Goal: Task Accomplishment & Management: Use online tool/utility

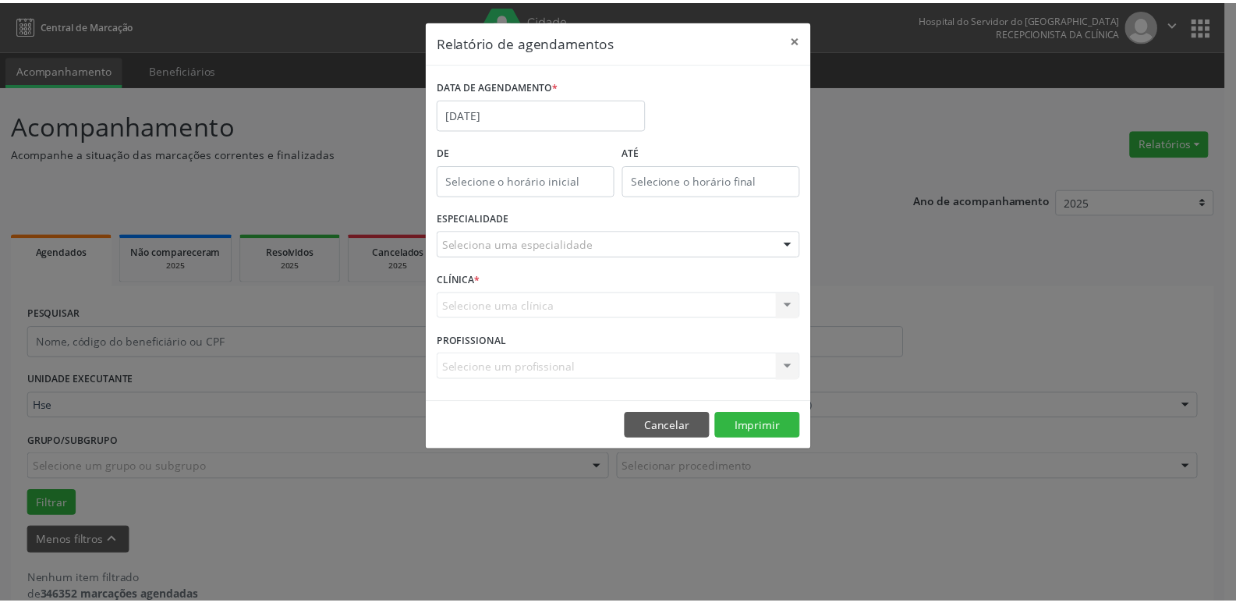
scroll to position [28, 0]
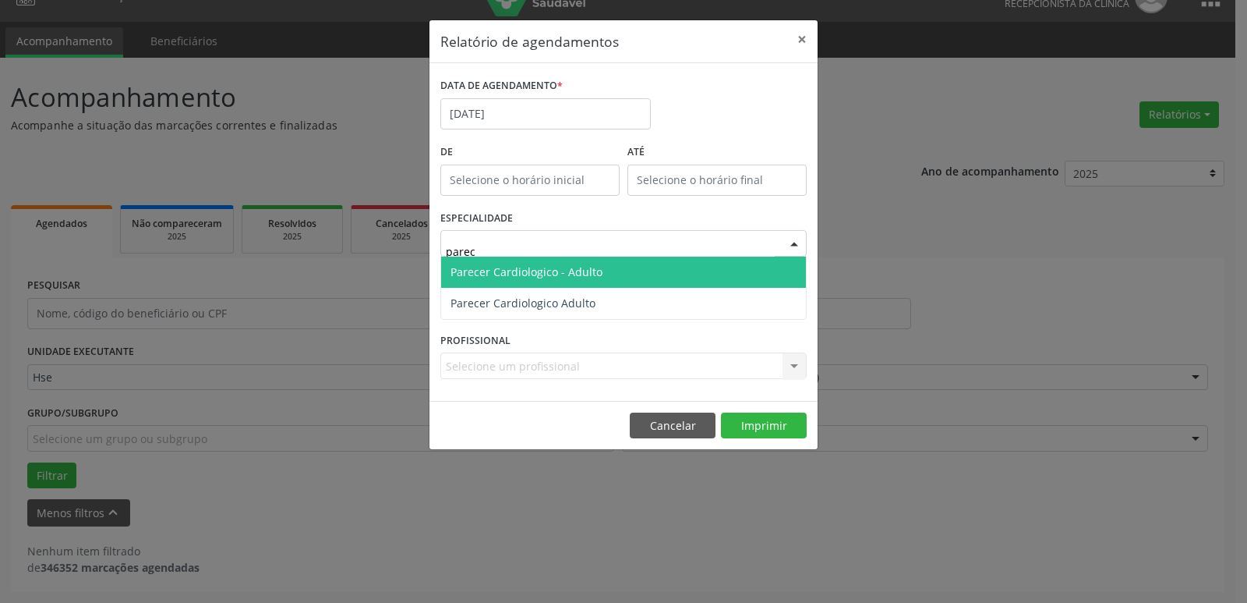
type input "parece"
click at [631, 278] on span "Parecer Cardiologico - Adulto" at bounding box center [623, 271] width 365 height 31
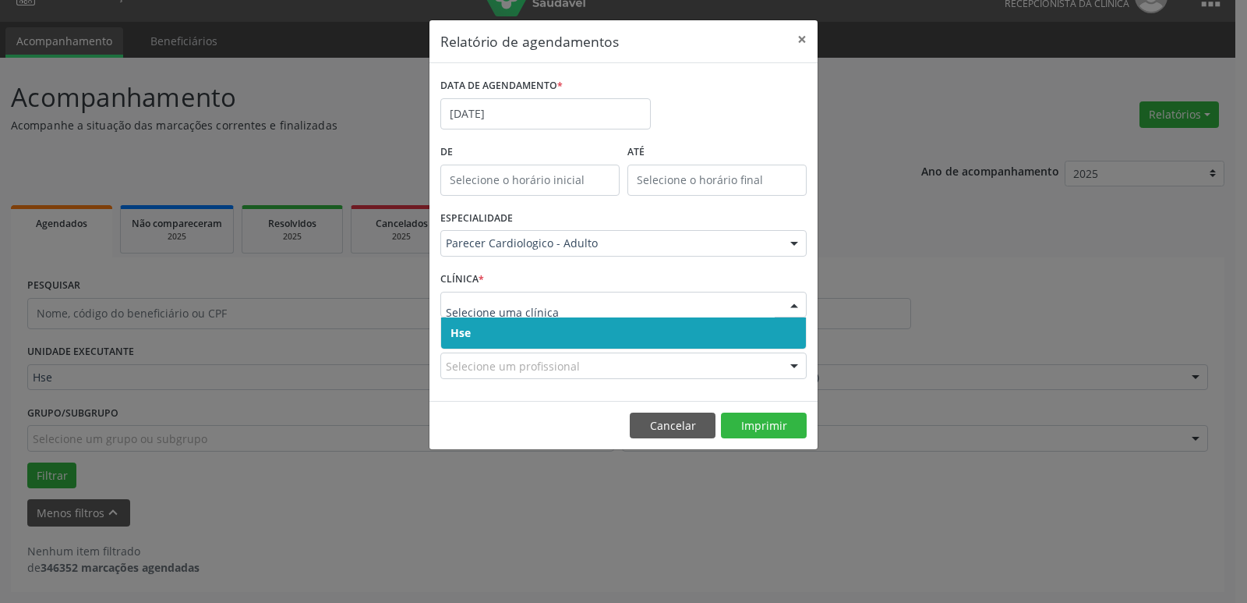
click at [492, 338] on span "Hse" at bounding box center [623, 332] width 365 height 31
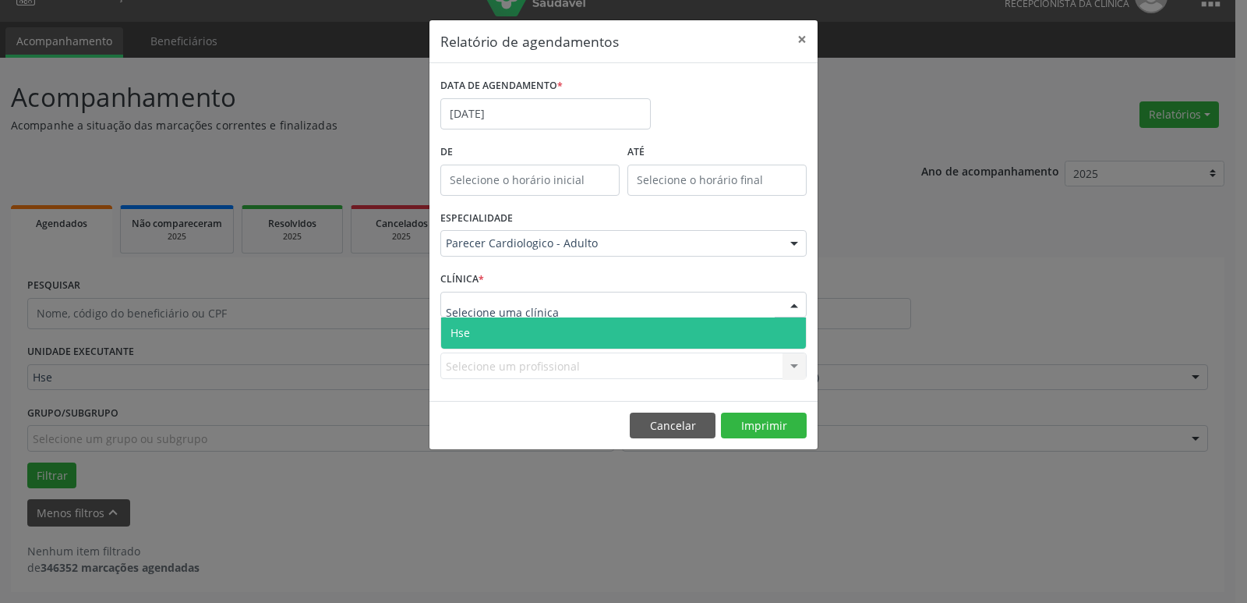
click at [486, 328] on span "Hse" at bounding box center [623, 332] width 365 height 31
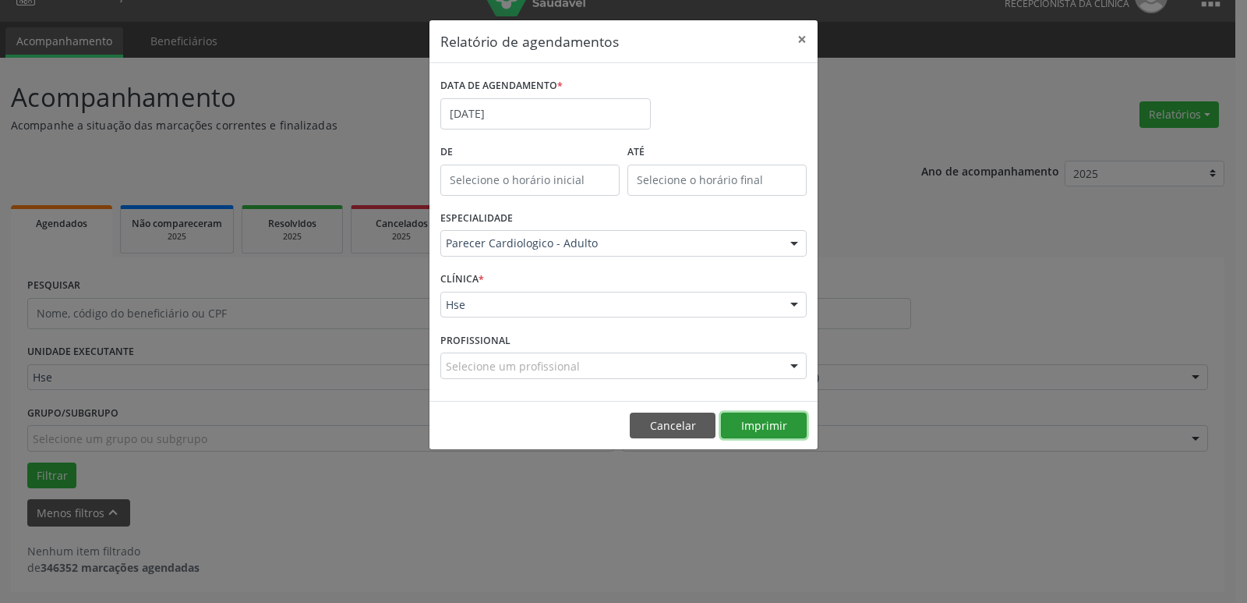
click at [751, 433] on button "Imprimir" at bounding box center [764, 425] width 86 height 27
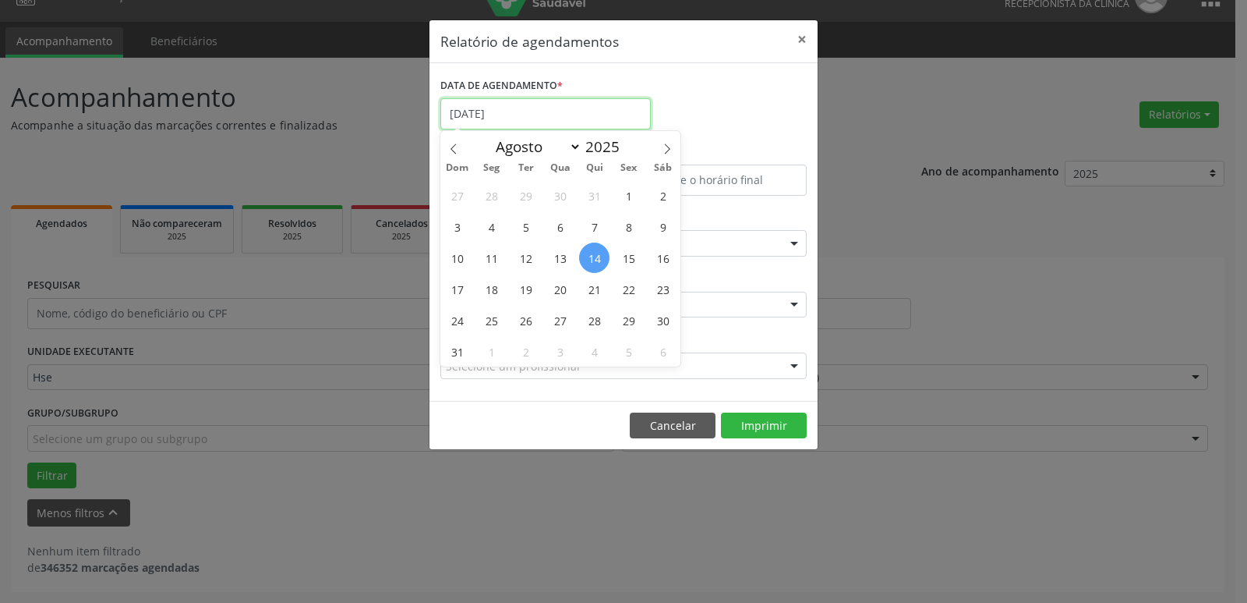
click at [521, 114] on input "[DATE]" at bounding box center [545, 113] width 211 height 31
click at [491, 289] on span "18" at bounding box center [491, 289] width 30 height 30
type input "[DATE]"
click at [491, 289] on span "18" at bounding box center [491, 289] width 30 height 30
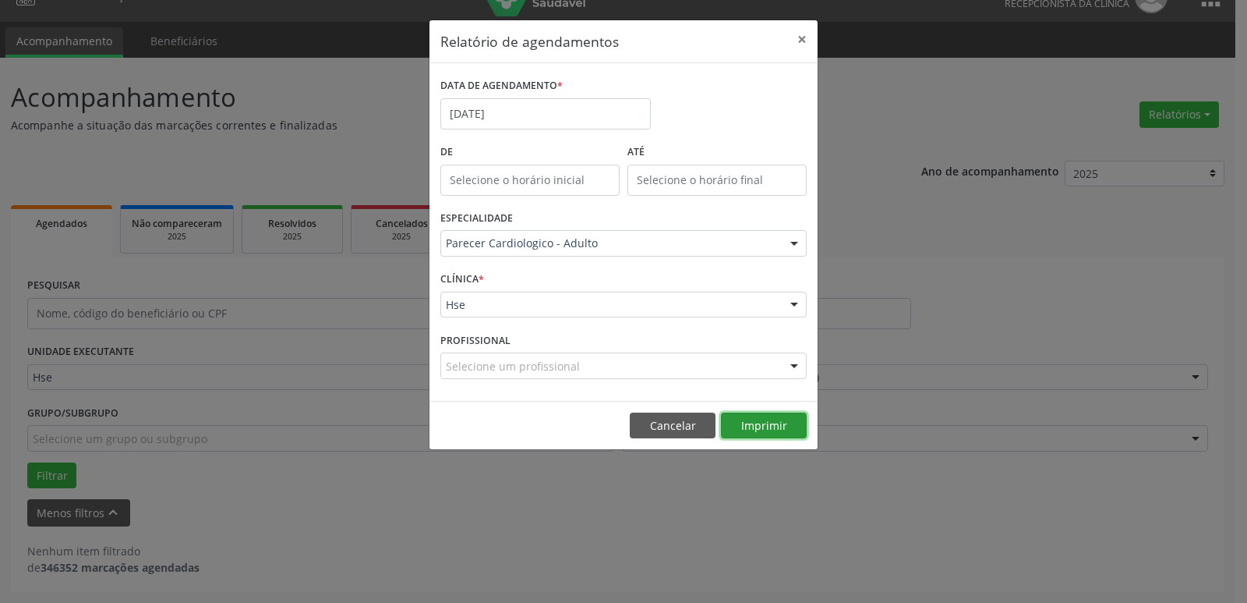
click at [776, 430] on button "Imprimir" at bounding box center [764, 425] width 86 height 27
click at [808, 40] on button "×" at bounding box center [802, 39] width 31 height 38
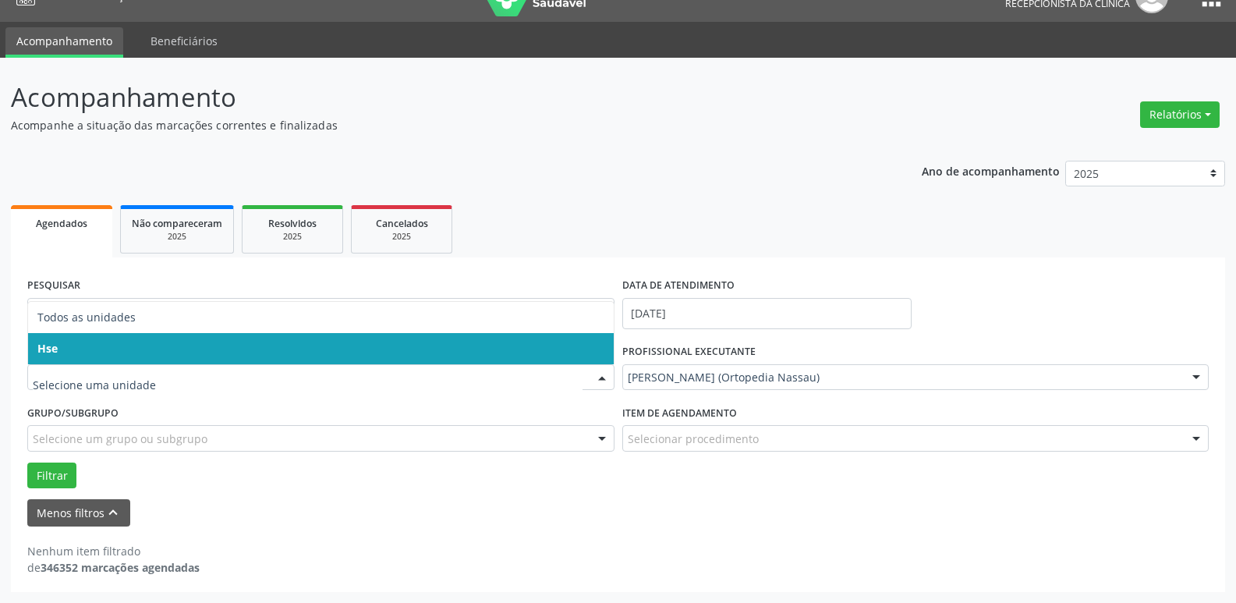
click at [91, 351] on span "Hse" at bounding box center [321, 348] width 586 height 31
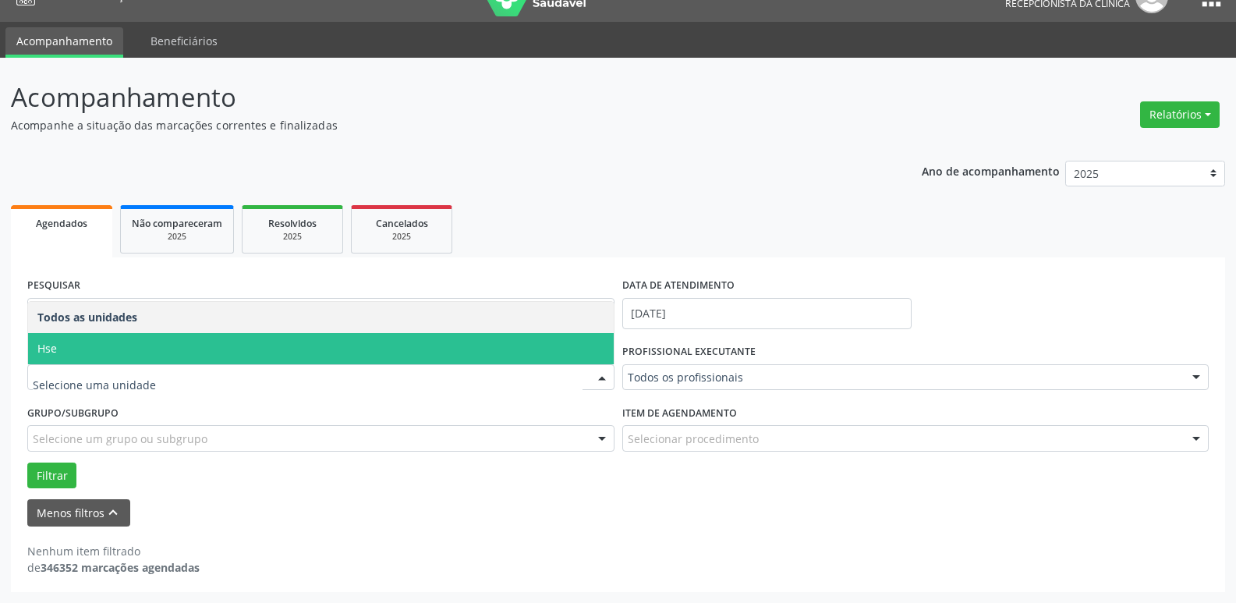
click at [101, 344] on span "Hse" at bounding box center [321, 348] width 586 height 31
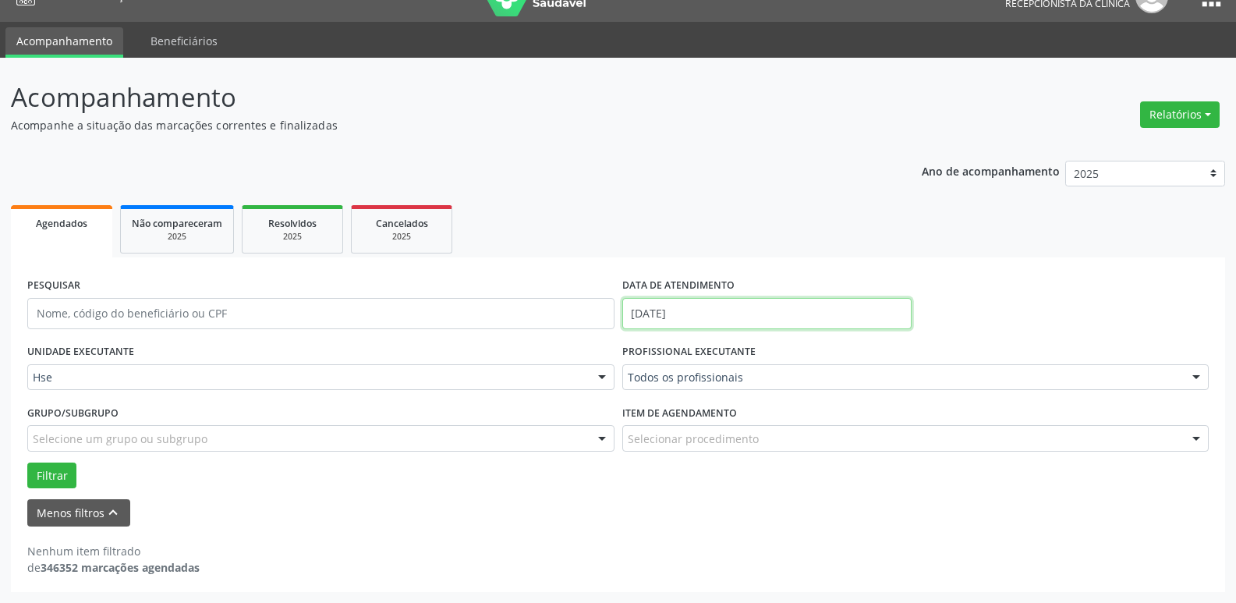
click at [753, 313] on input "[DATE]" at bounding box center [766, 313] width 289 height 31
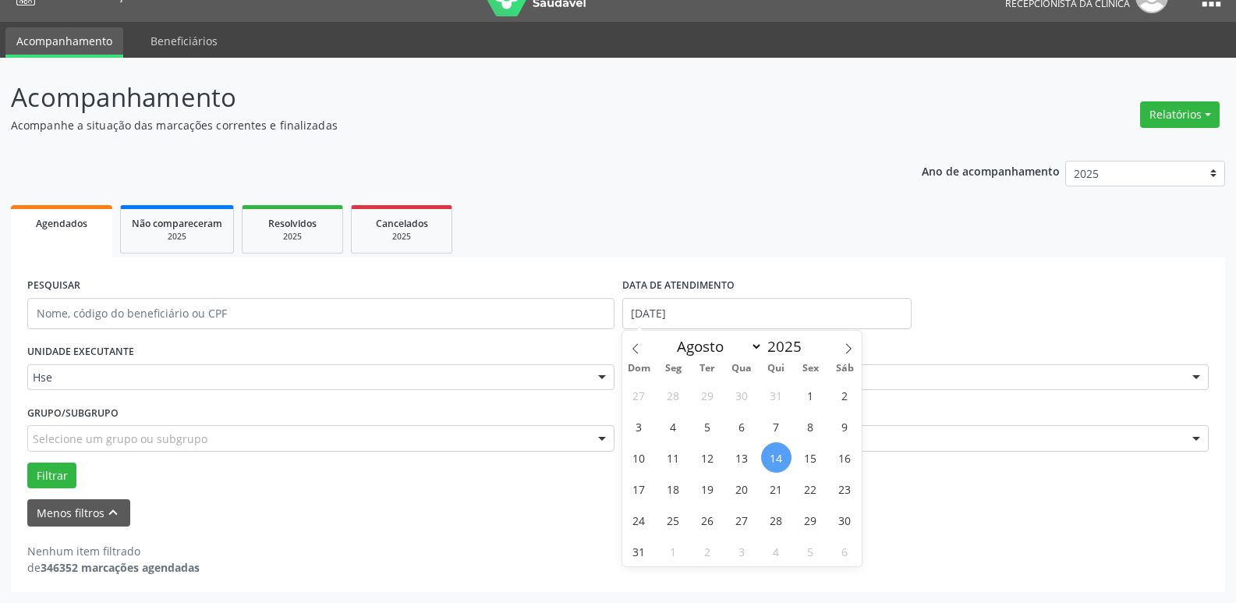
click at [775, 453] on span "14" at bounding box center [776, 457] width 30 height 30
type input "[DATE]"
click at [777, 453] on span "14" at bounding box center [776, 457] width 30 height 30
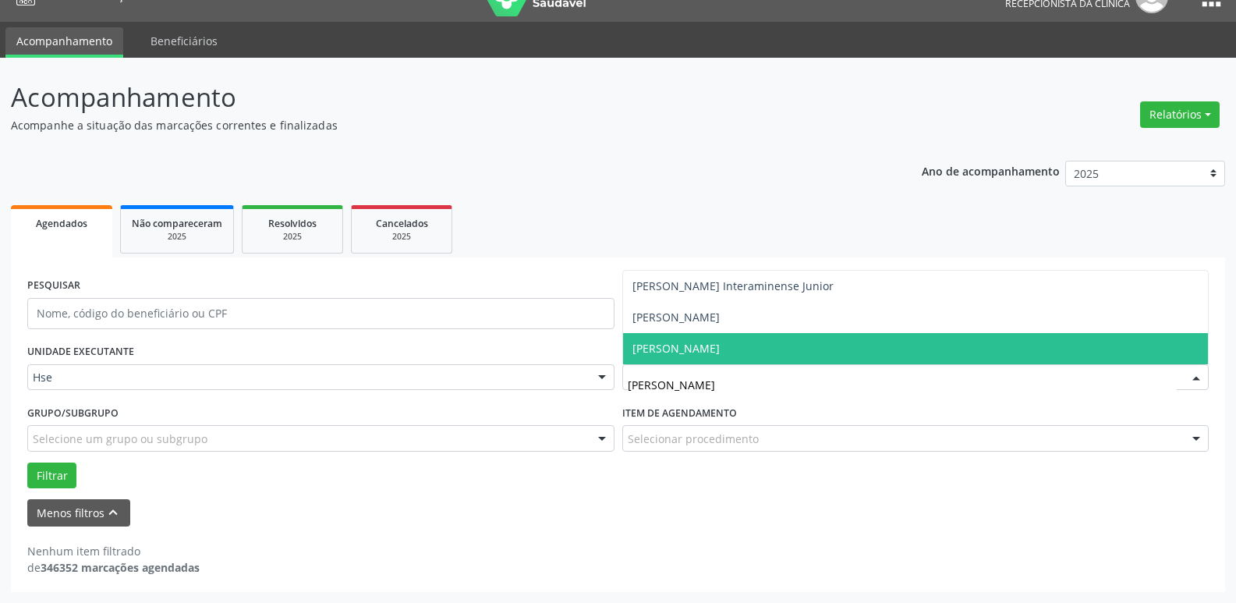
type input "[PERSON_NAME]"
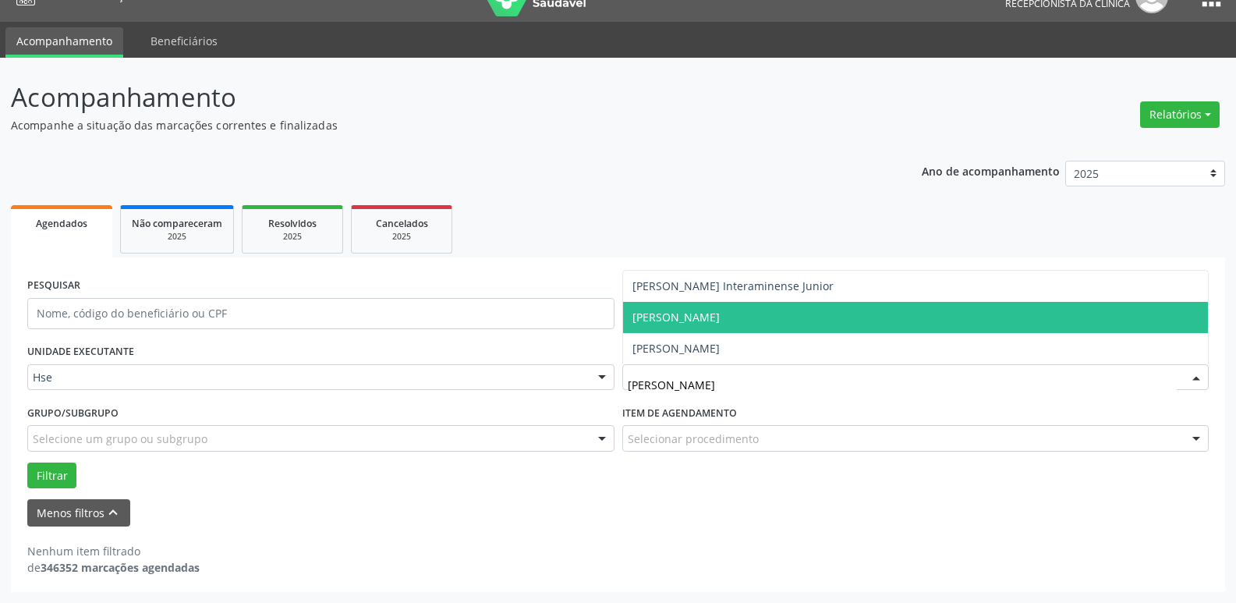
click at [707, 310] on span "[PERSON_NAME]" at bounding box center [675, 317] width 87 height 15
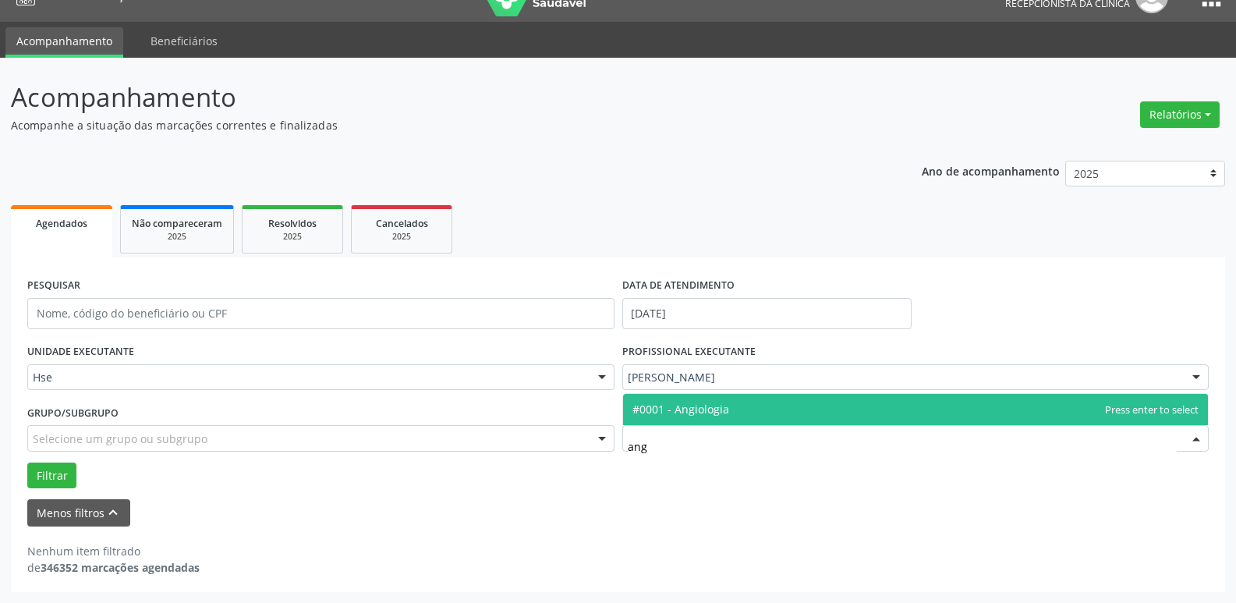
type input "angi"
click at [756, 416] on span "#0001 - Angiologia" at bounding box center [916, 409] width 586 height 31
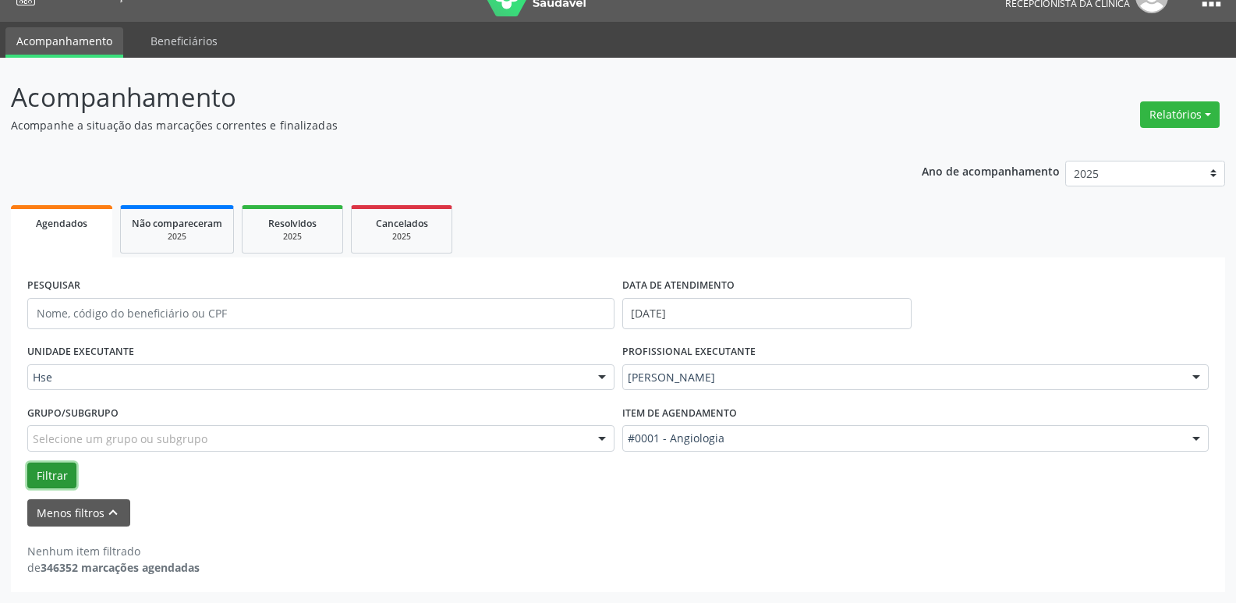
click at [51, 477] on button "Filtrar" at bounding box center [51, 475] width 49 height 27
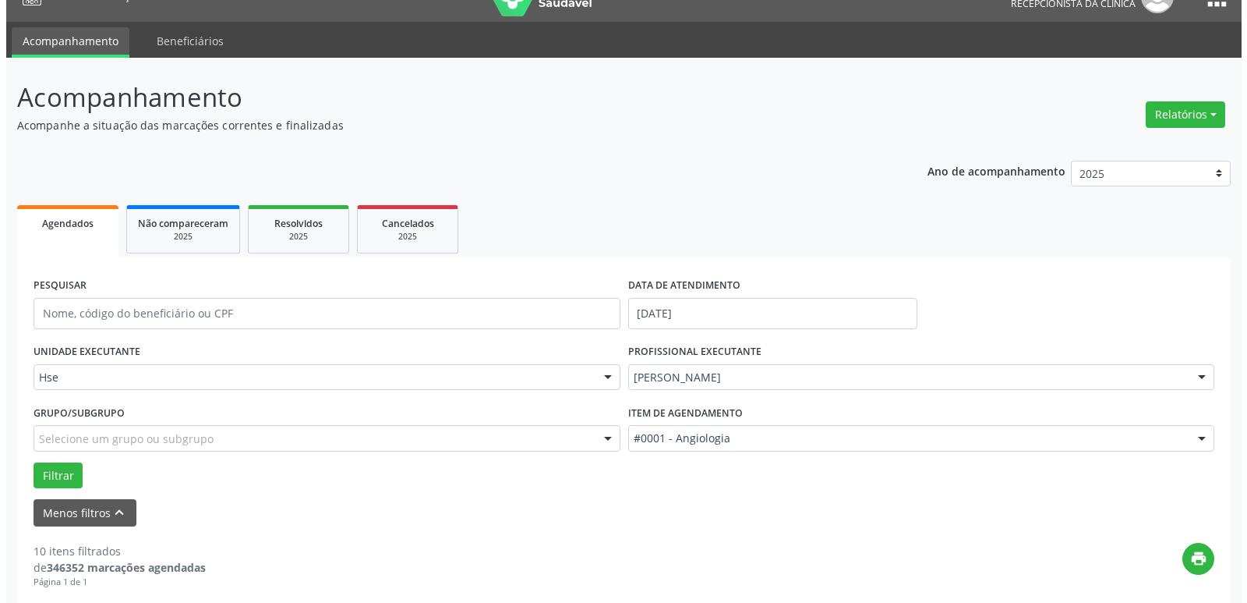
scroll to position [262, 0]
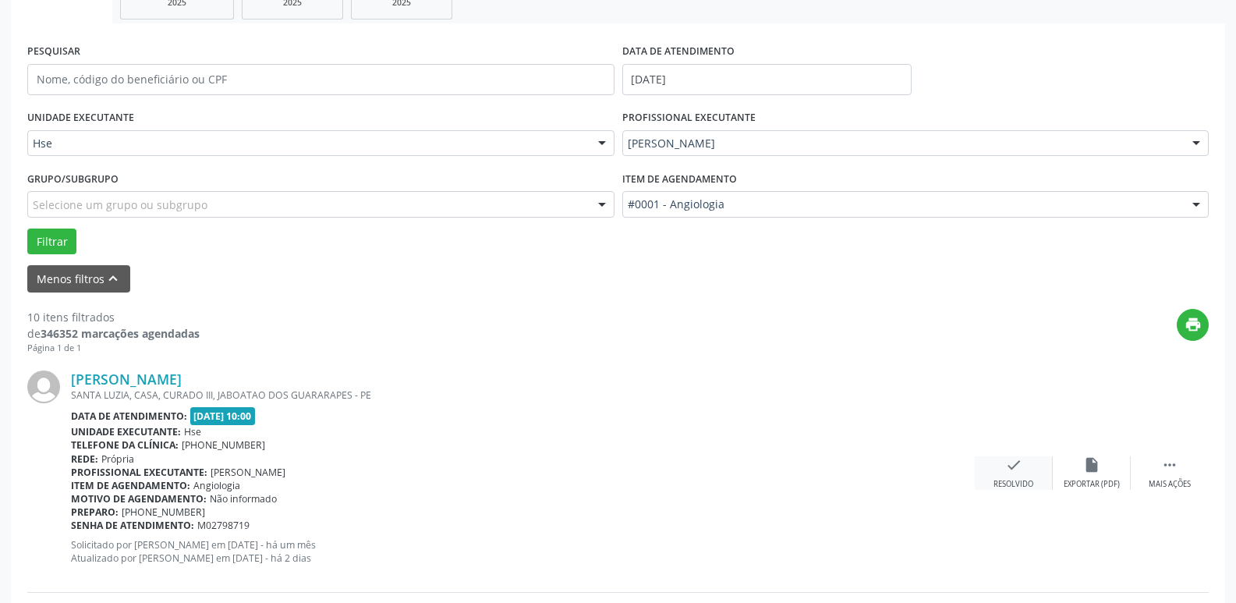
click at [1014, 478] on div "check Resolvido" at bounding box center [1014, 473] width 78 height 34
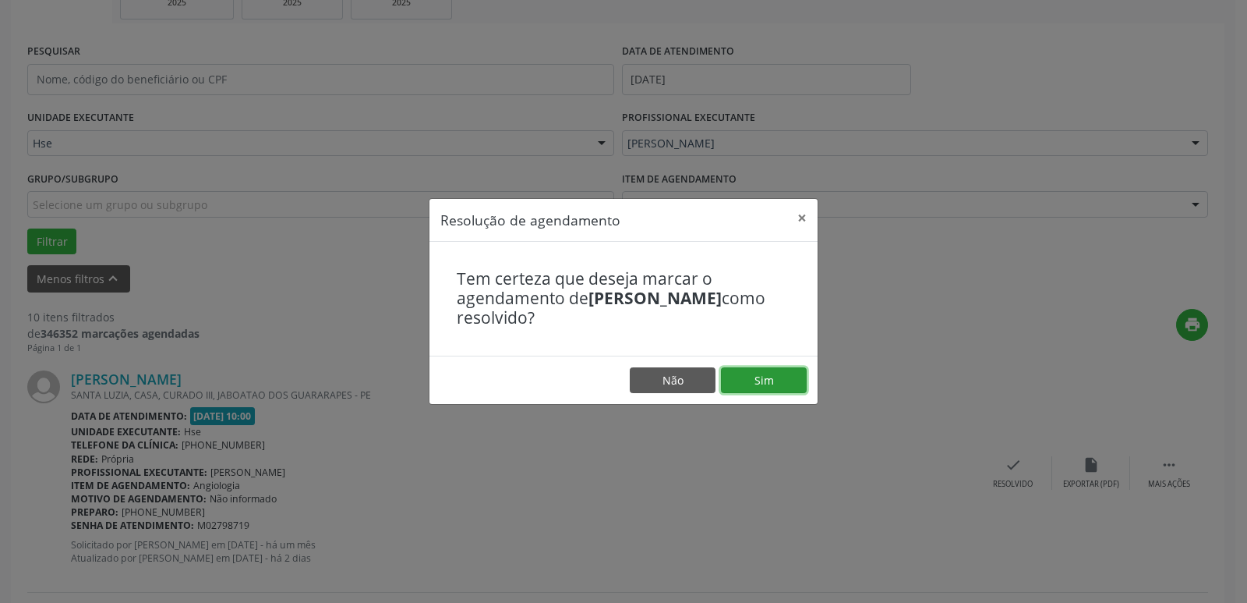
click at [750, 369] on button "Sim" at bounding box center [764, 380] width 86 height 27
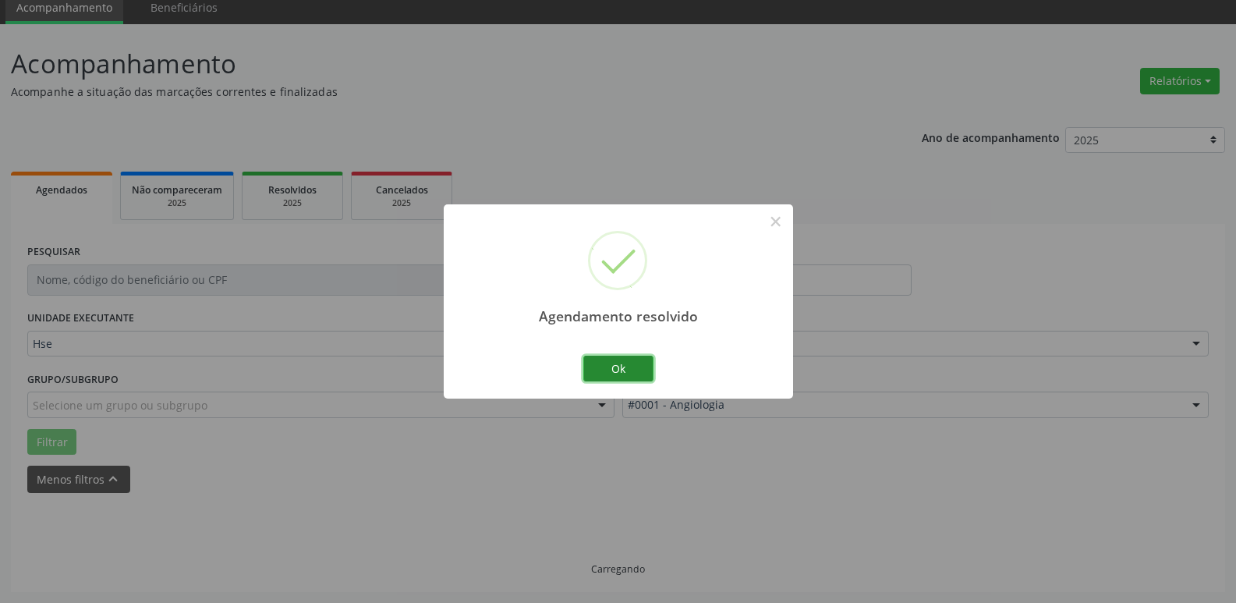
click at [635, 370] on button "Ok" at bounding box center [618, 369] width 70 height 27
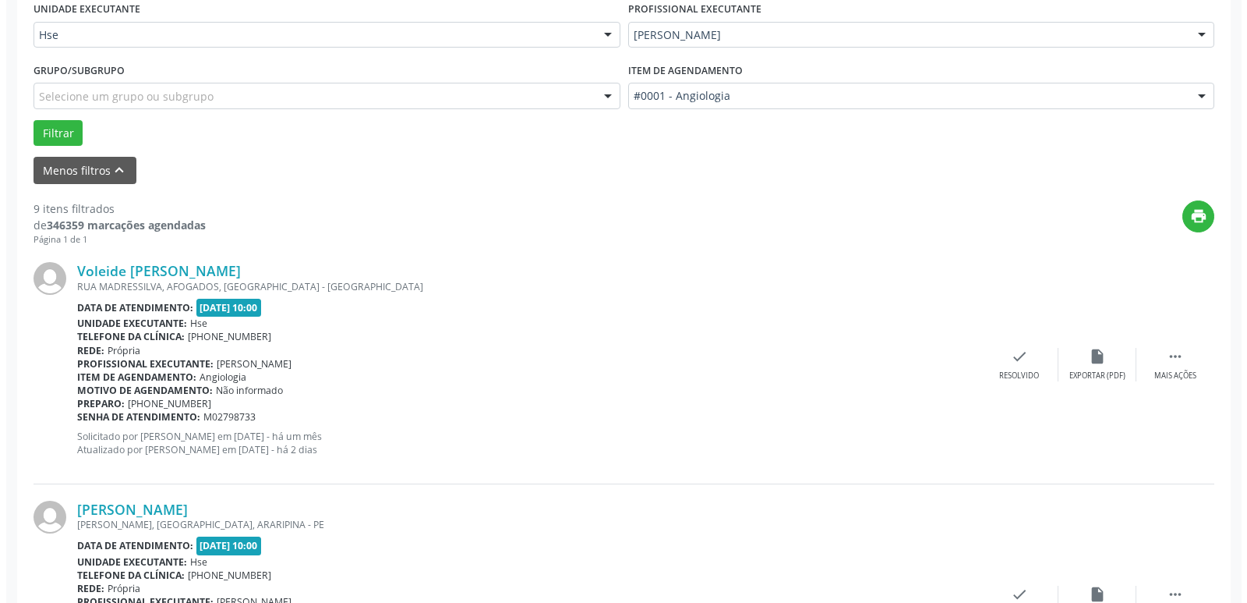
scroll to position [418, 0]
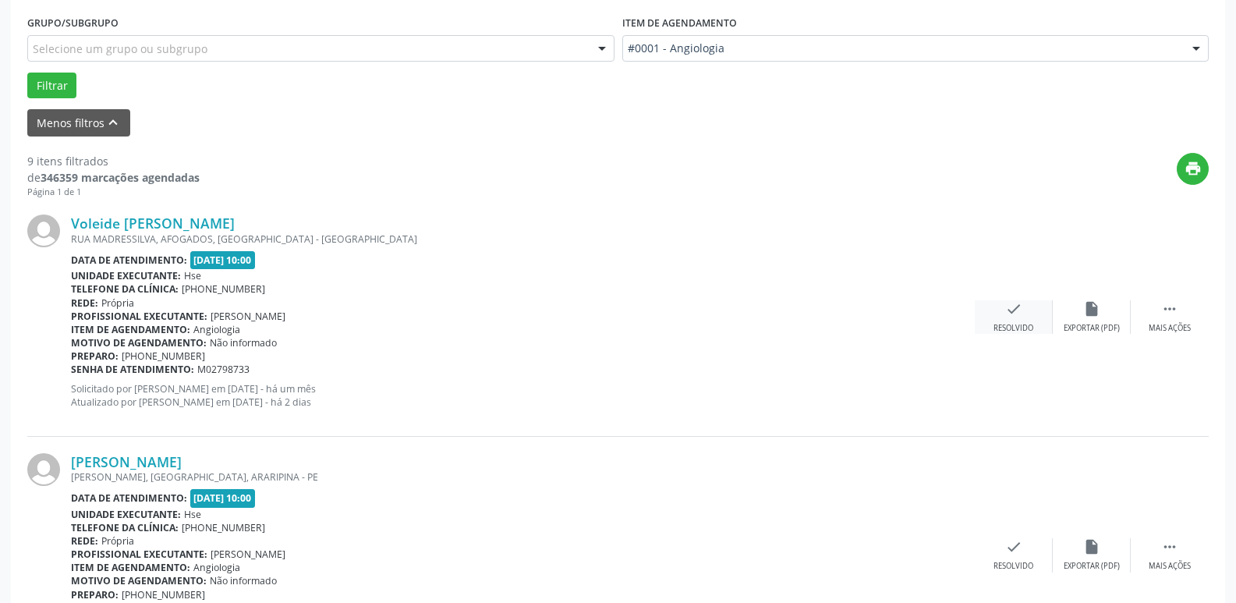
click at [1019, 325] on div "Resolvido" at bounding box center [1013, 328] width 40 height 11
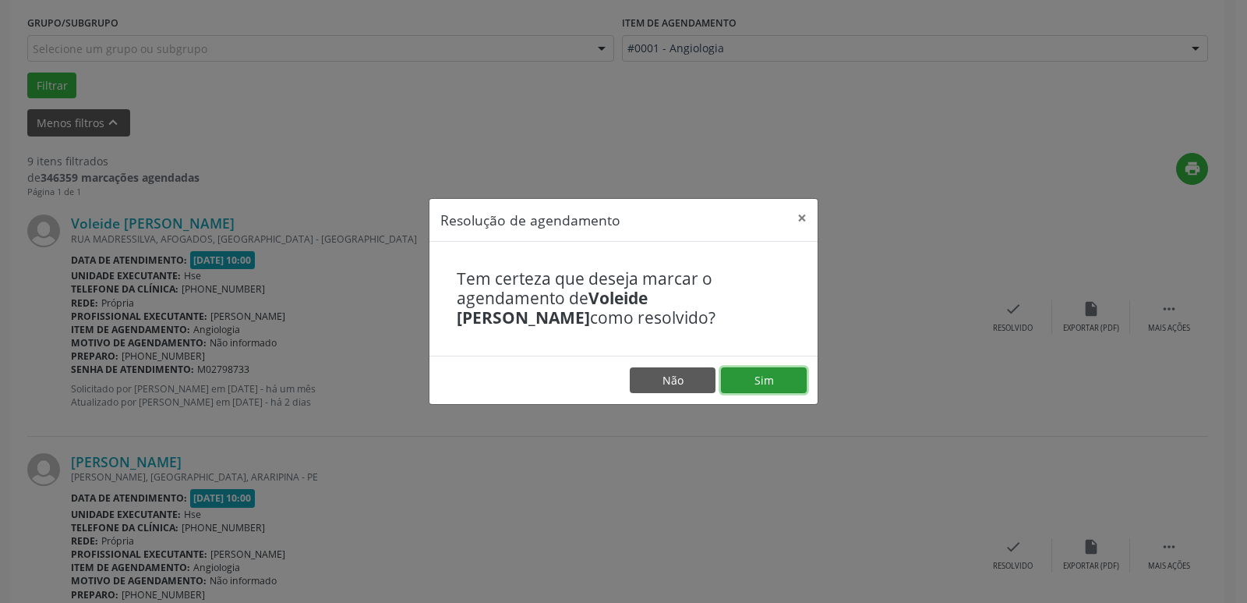
click at [756, 381] on button "Sim" at bounding box center [764, 380] width 86 height 27
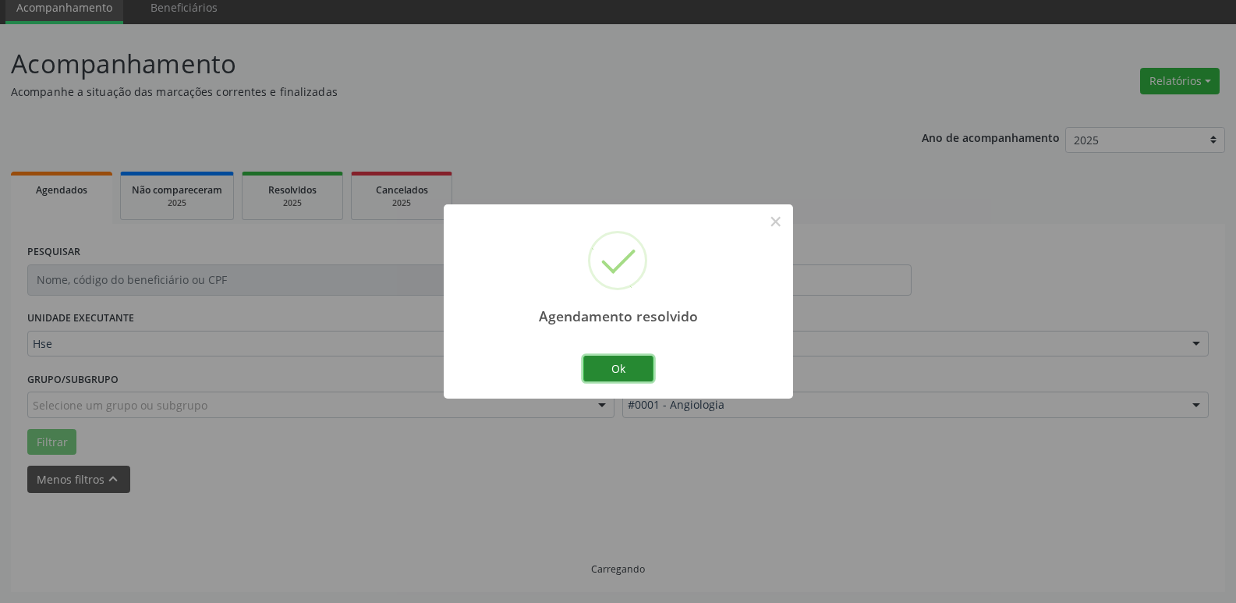
click at [617, 367] on button "Ok" at bounding box center [618, 369] width 70 height 27
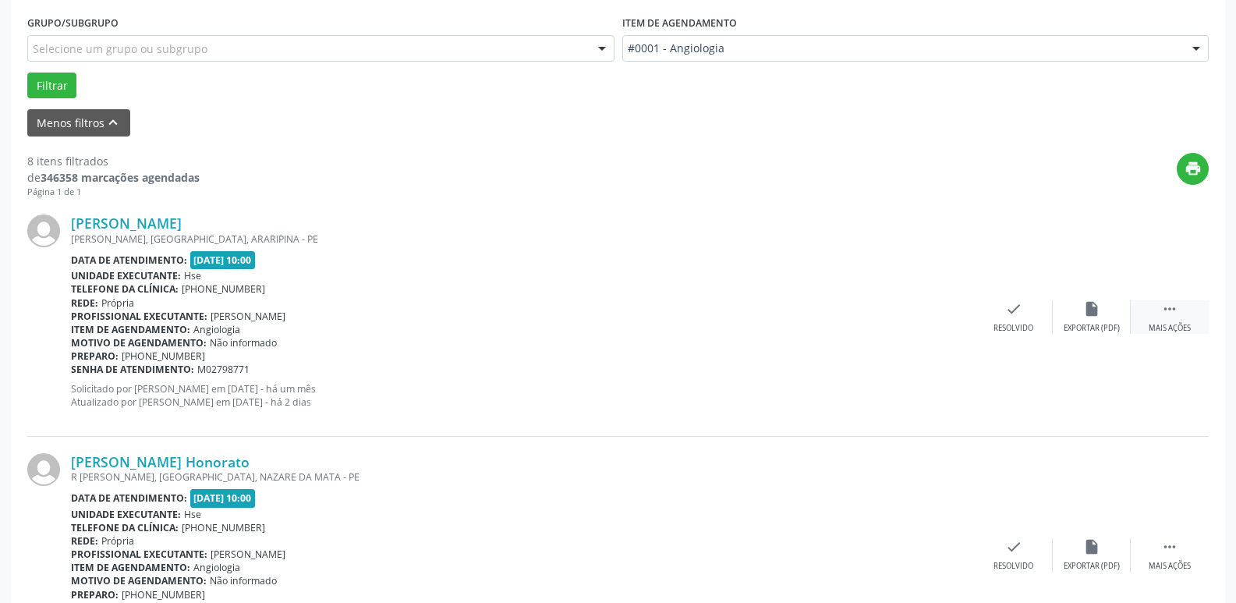
click at [1170, 313] on icon "" at bounding box center [1169, 308] width 17 height 17
click at [1067, 310] on div "alarm_off Não compareceu" at bounding box center [1092, 317] width 78 height 34
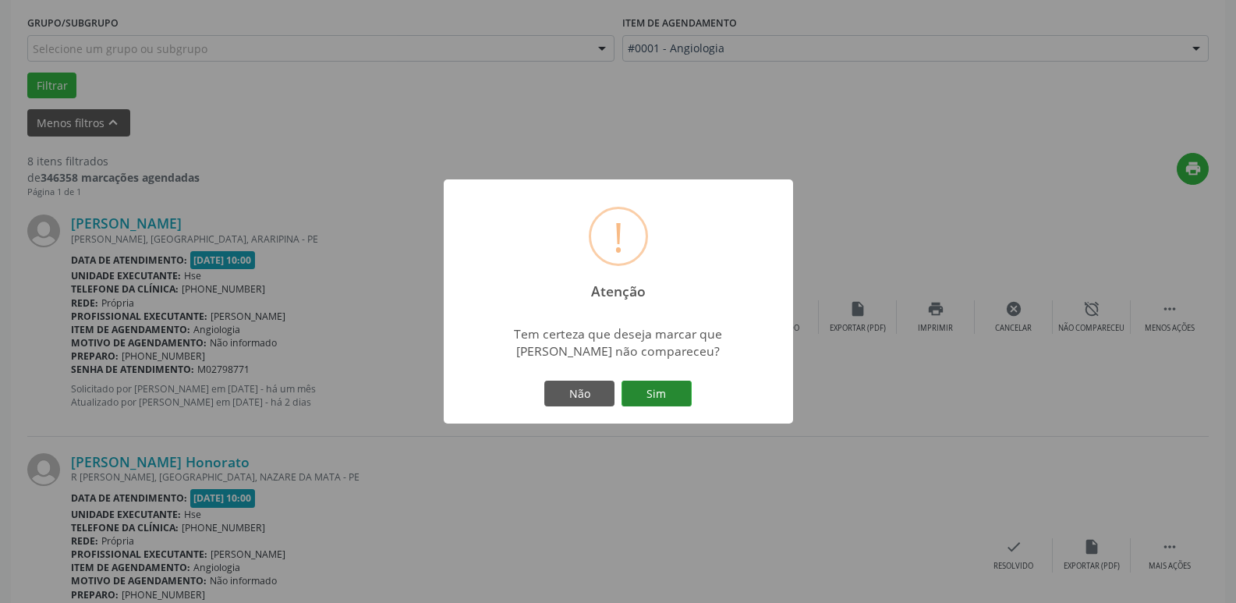
click at [667, 399] on button "Sim" at bounding box center [656, 393] width 70 height 27
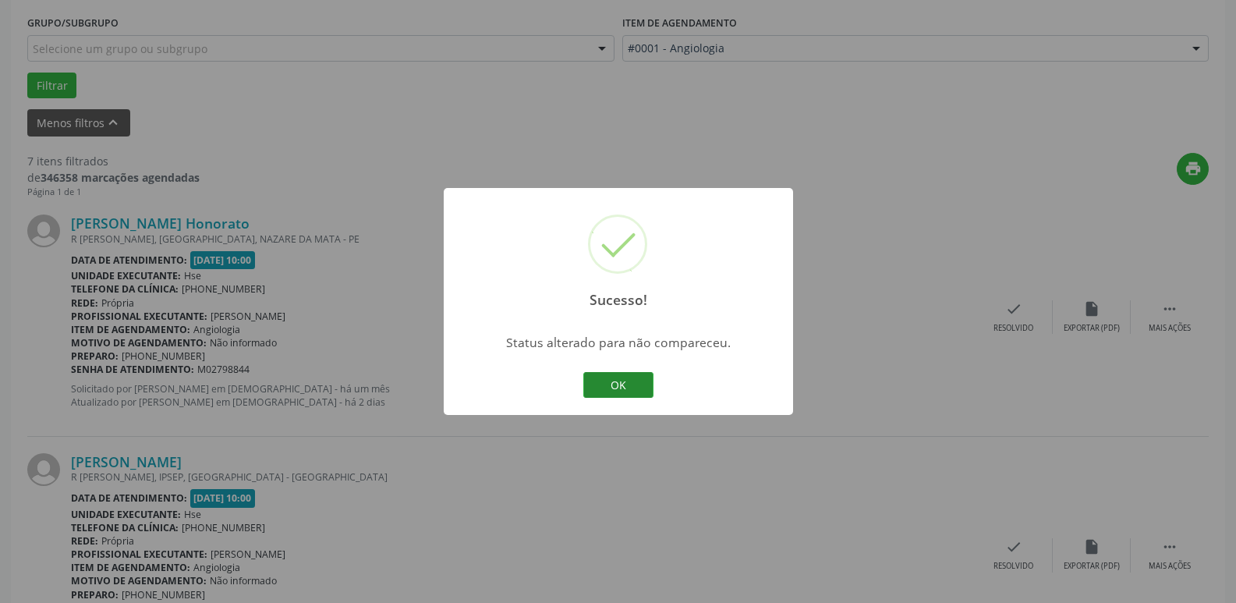
click at [632, 382] on button "OK" at bounding box center [618, 385] width 70 height 27
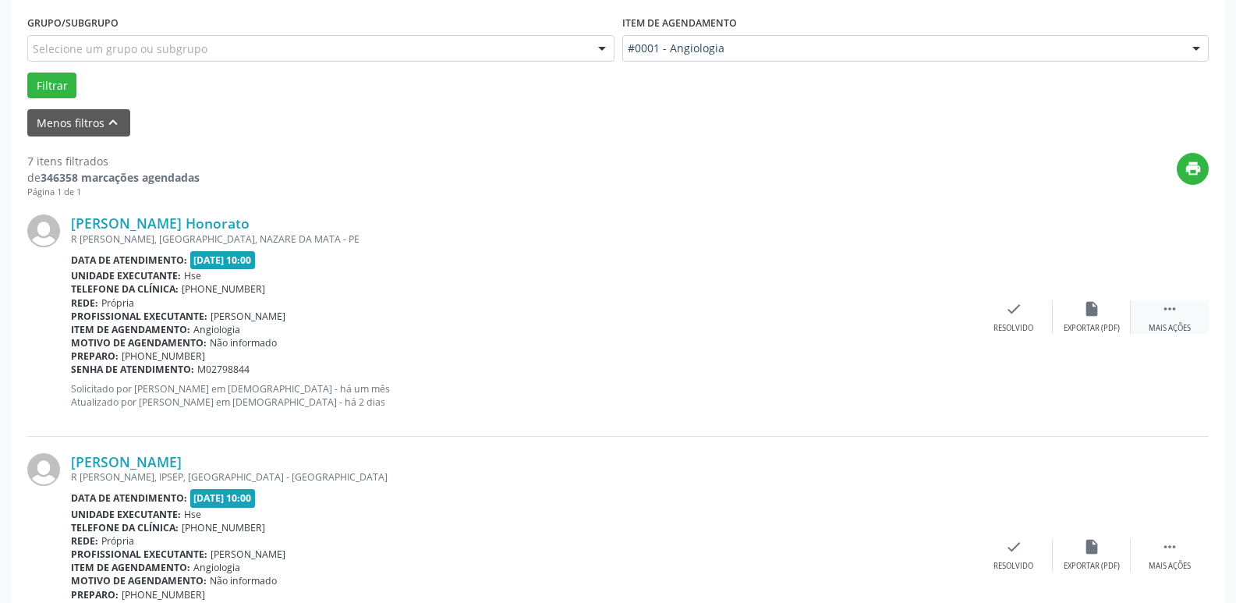
click at [1182, 320] on div " Mais ações" at bounding box center [1169, 317] width 78 height 34
click at [1100, 327] on div "Não compareceu" at bounding box center [1091, 328] width 66 height 11
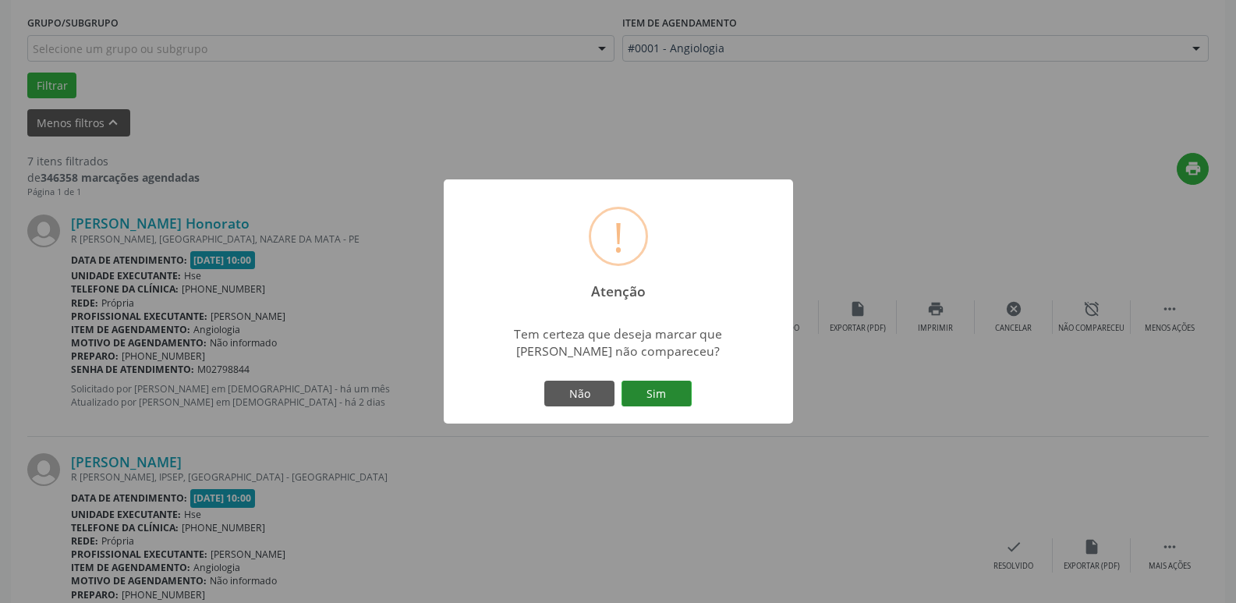
click at [666, 401] on button "Sim" at bounding box center [656, 393] width 70 height 27
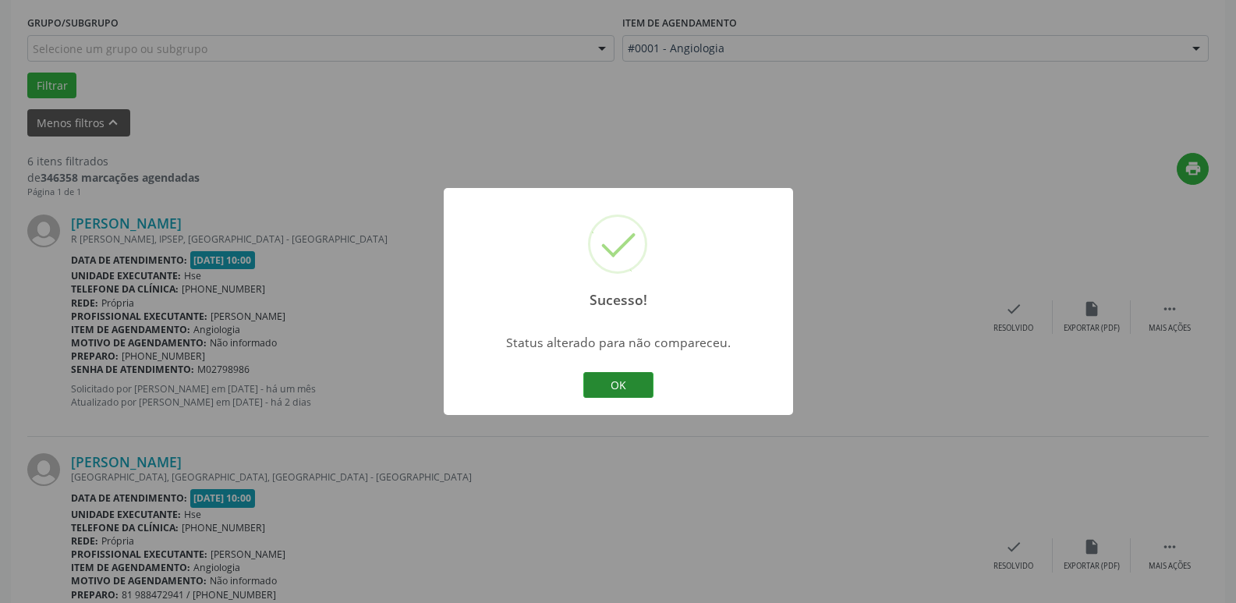
click at [621, 380] on button "OK" at bounding box center [618, 385] width 70 height 27
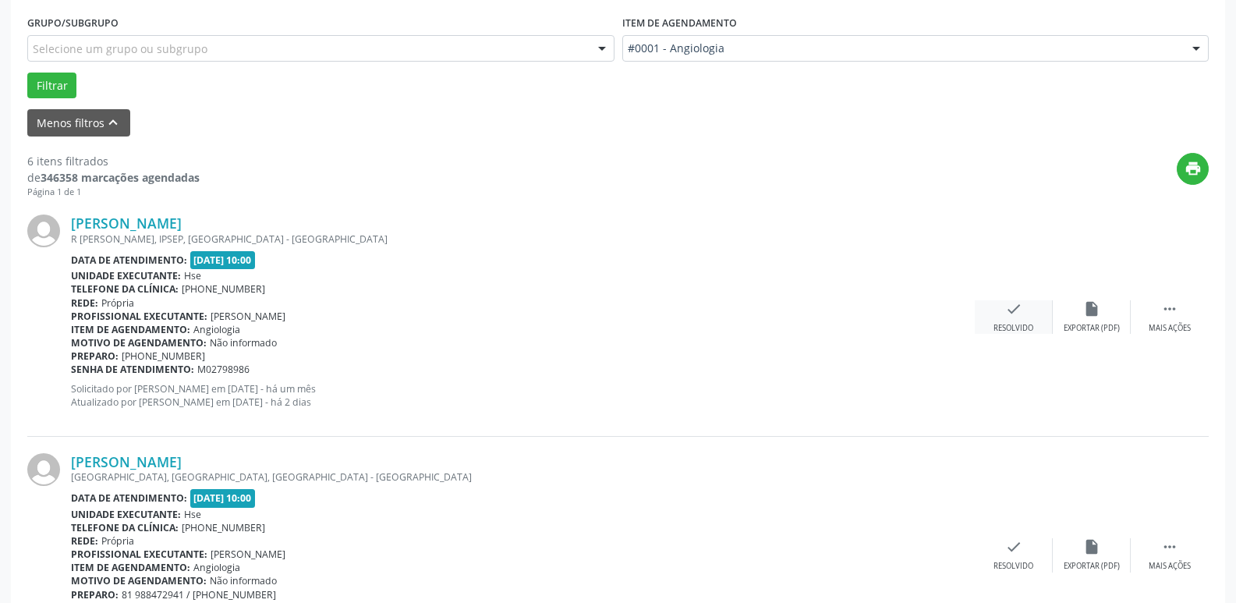
click at [1007, 327] on div "Resolvido" at bounding box center [1013, 328] width 40 height 11
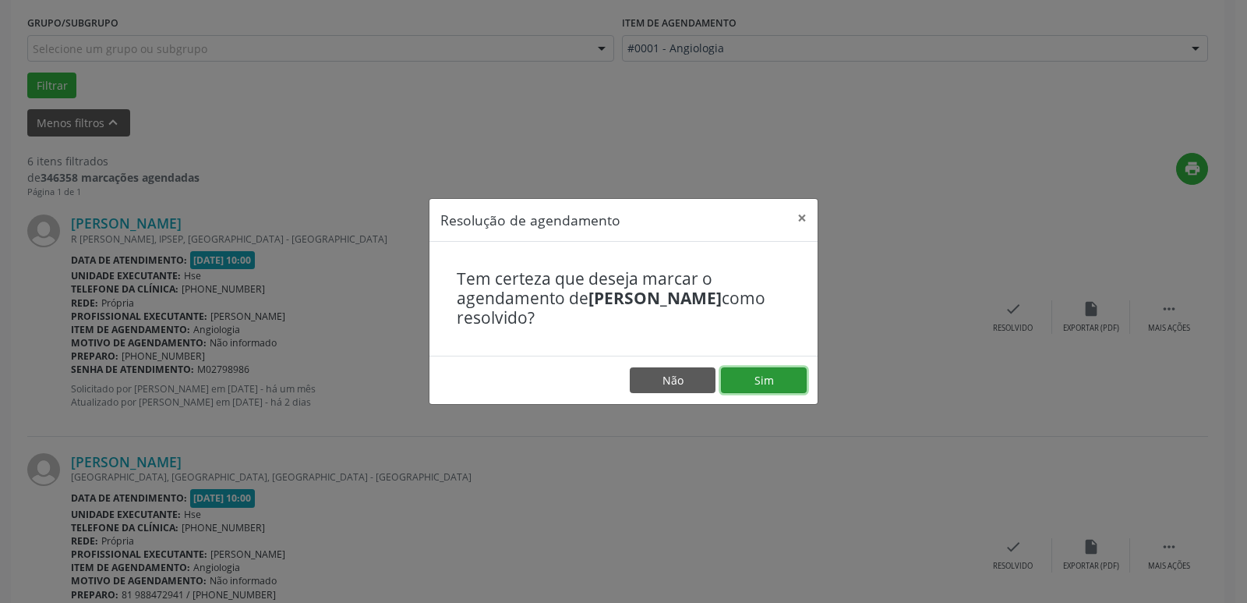
click at [773, 378] on button "Sim" at bounding box center [764, 380] width 86 height 27
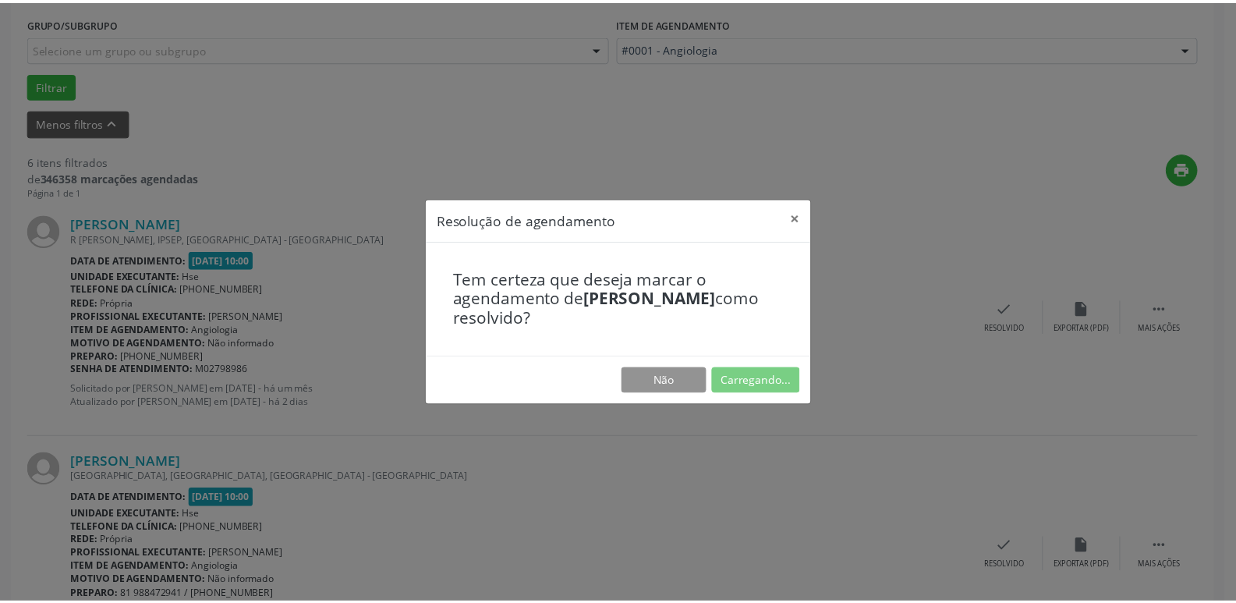
scroll to position [62, 0]
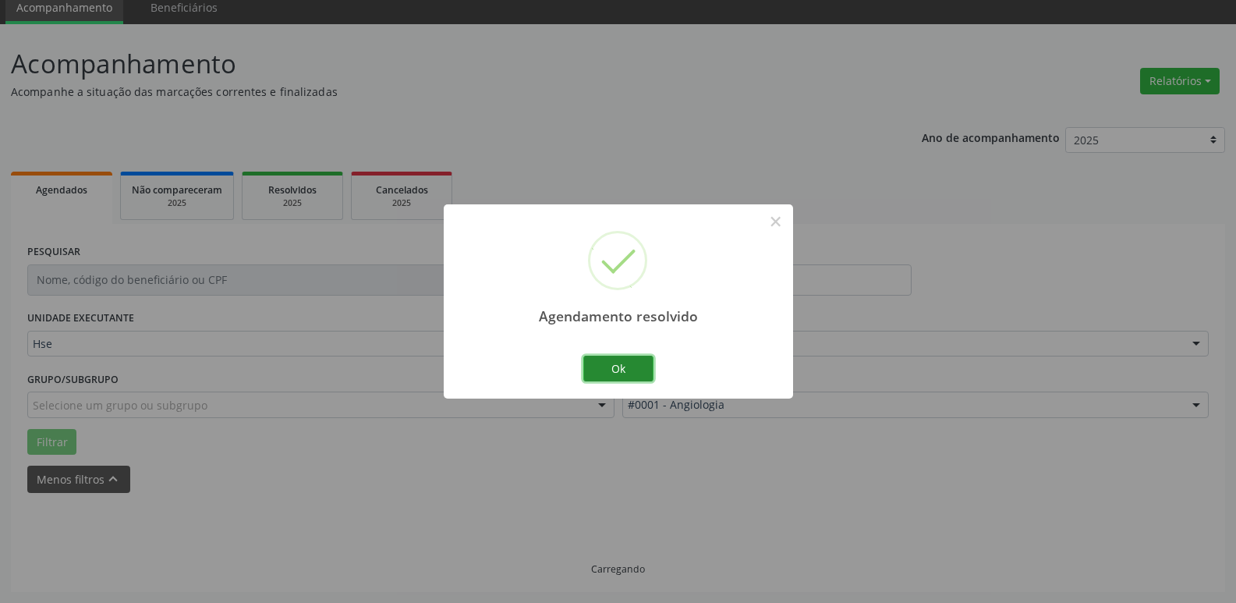
click at [631, 377] on button "Ok" at bounding box center [618, 369] width 70 height 27
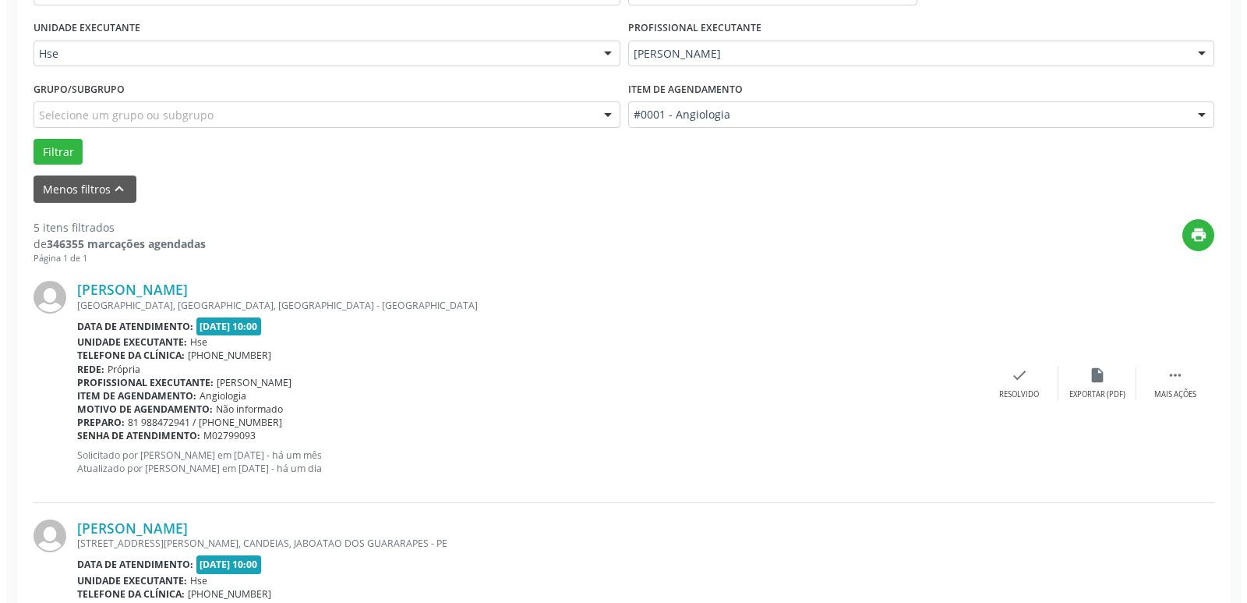
scroll to position [373, 0]
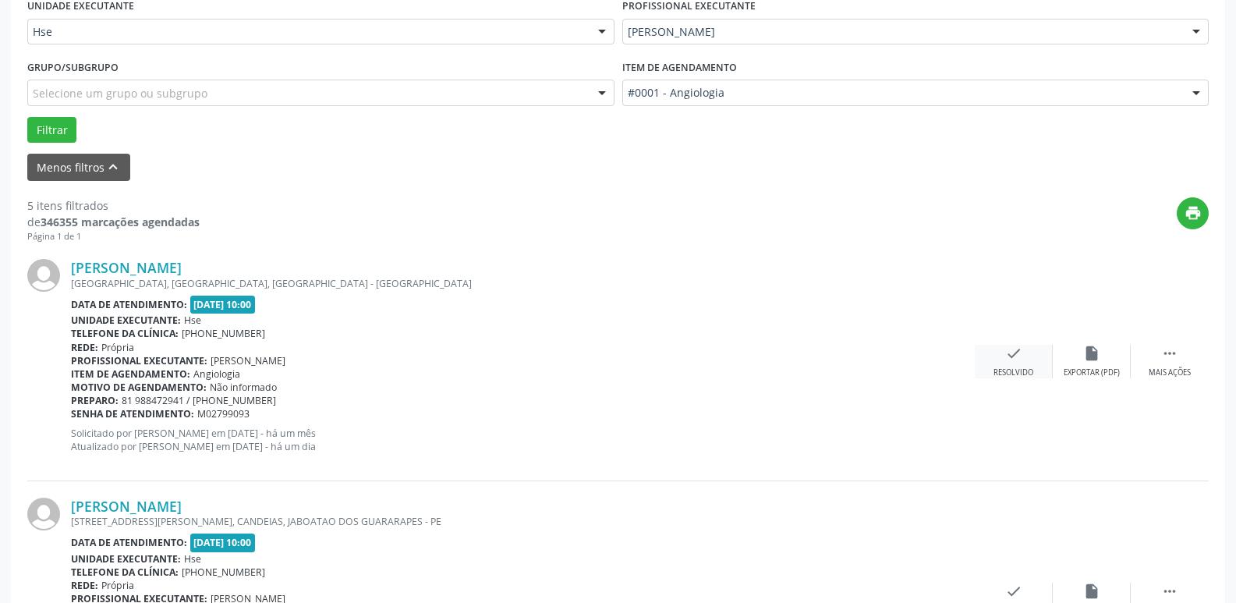
click at [1010, 361] on icon "check" at bounding box center [1013, 353] width 17 height 17
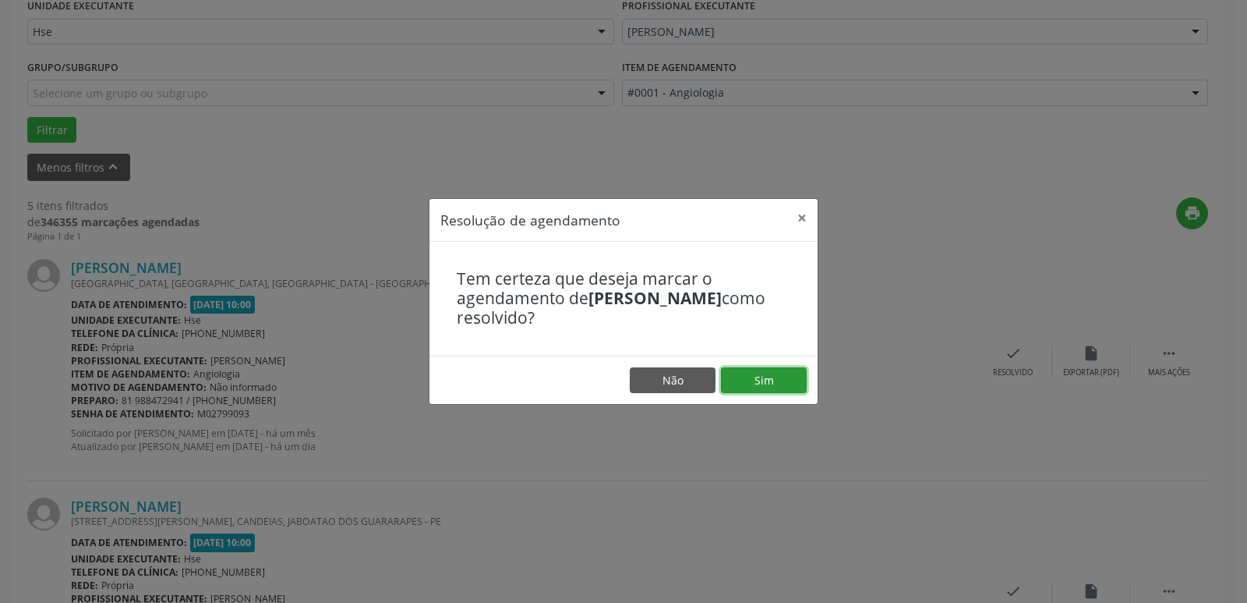
click at [763, 385] on button "Sim" at bounding box center [764, 380] width 86 height 27
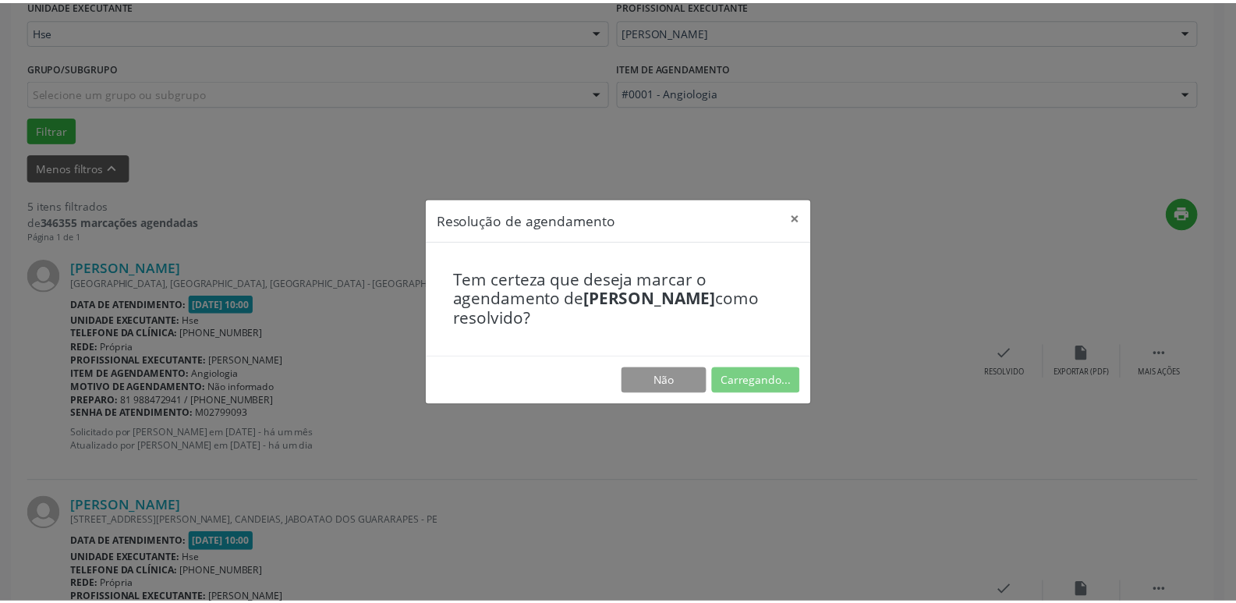
scroll to position [62, 0]
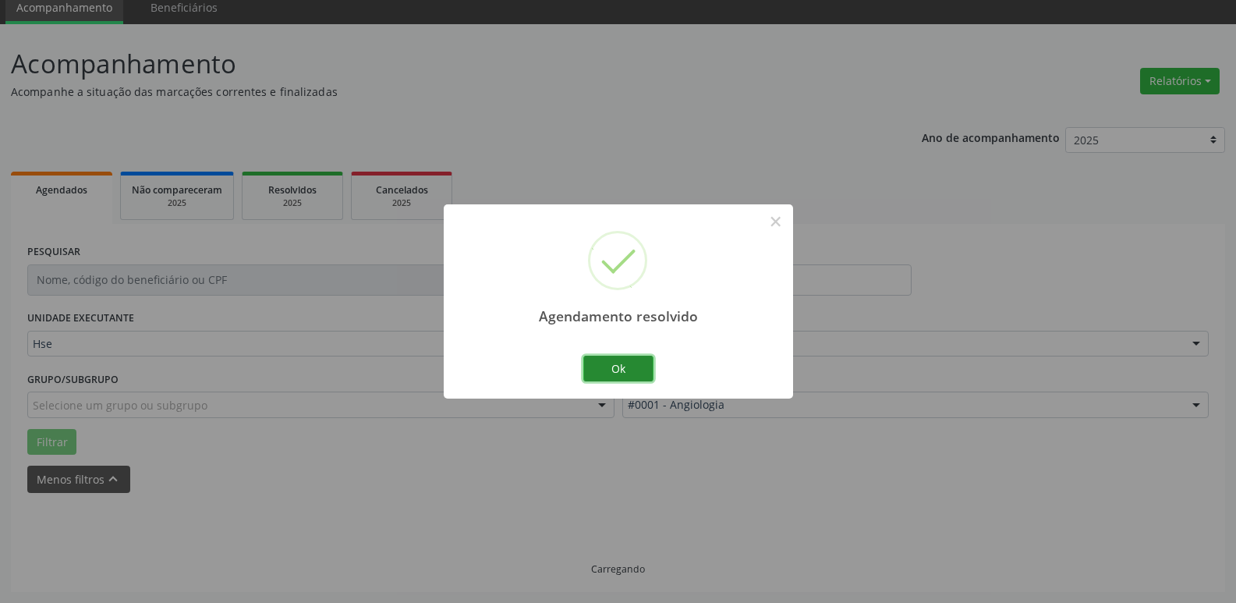
click at [632, 366] on button "Ok" at bounding box center [618, 369] width 70 height 27
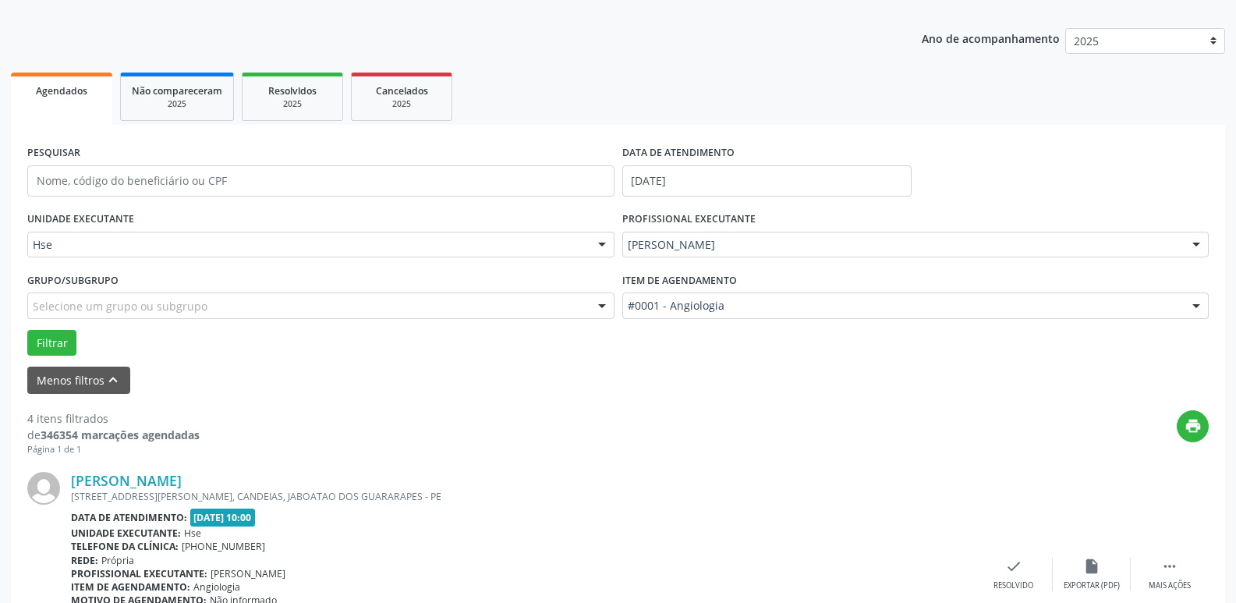
scroll to position [295, 0]
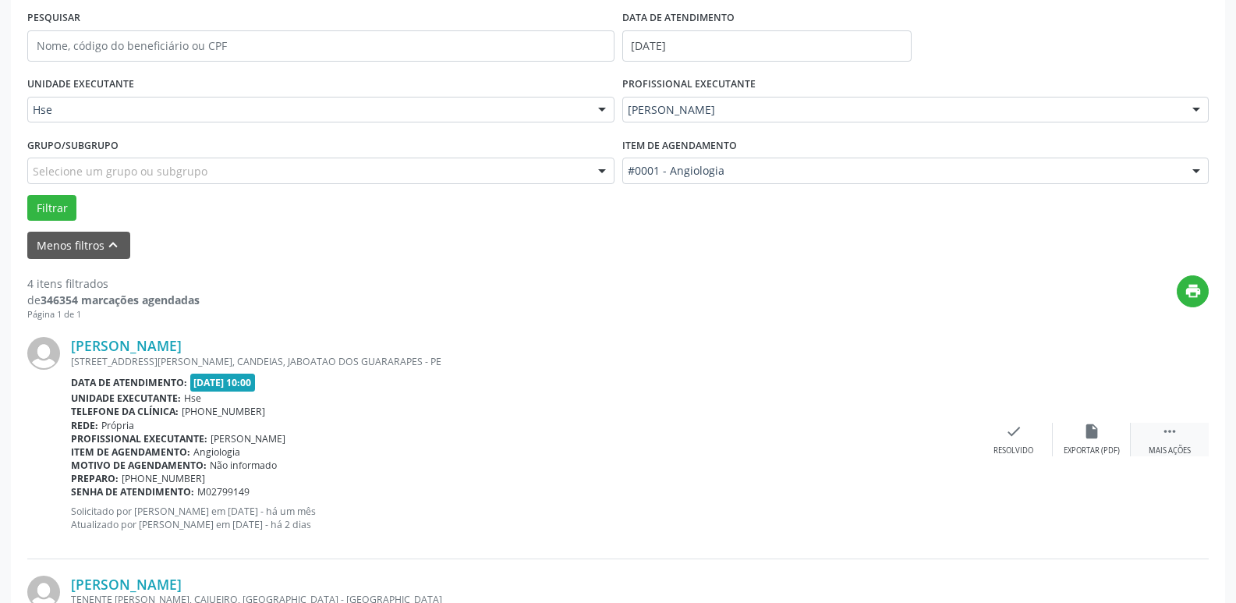
click at [1185, 438] on div " Mais ações" at bounding box center [1169, 440] width 78 height 34
click at [1100, 434] on div "alarm_off Não compareceu" at bounding box center [1092, 440] width 78 height 34
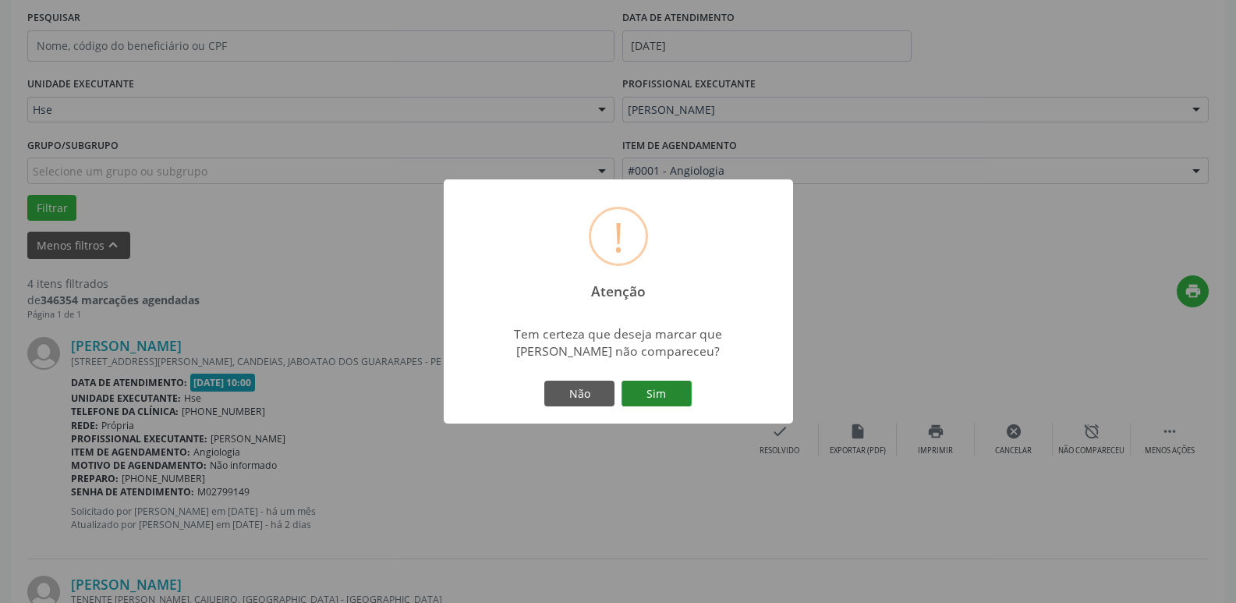
click at [682, 388] on button "Sim" at bounding box center [656, 393] width 70 height 27
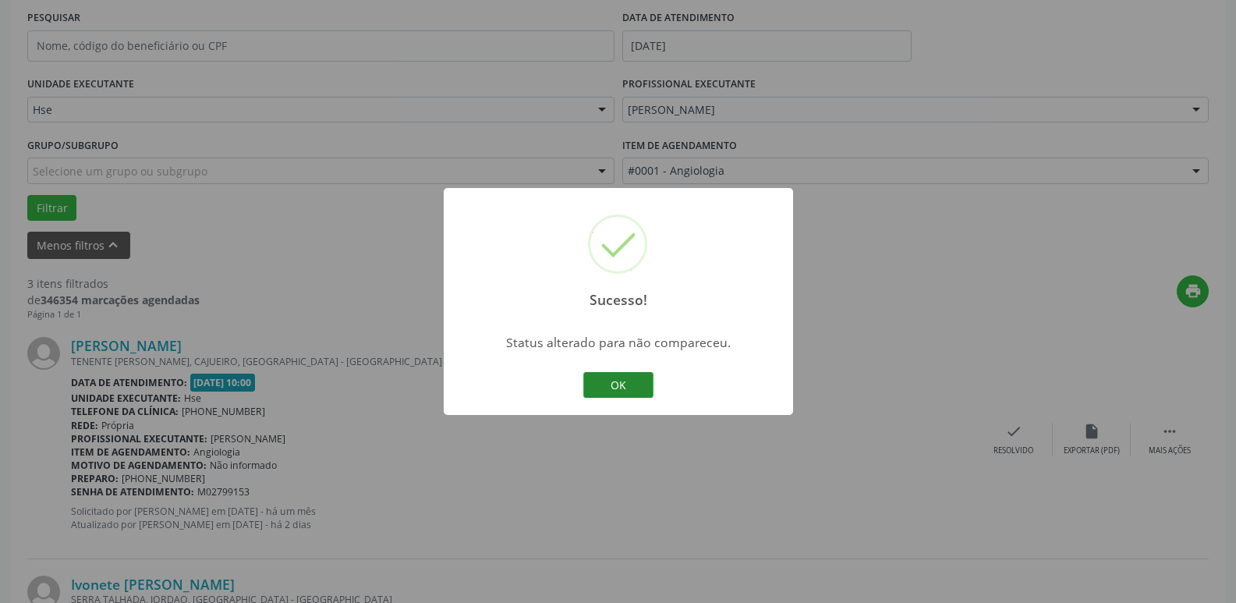
click at [630, 386] on button "OK" at bounding box center [618, 385] width 70 height 27
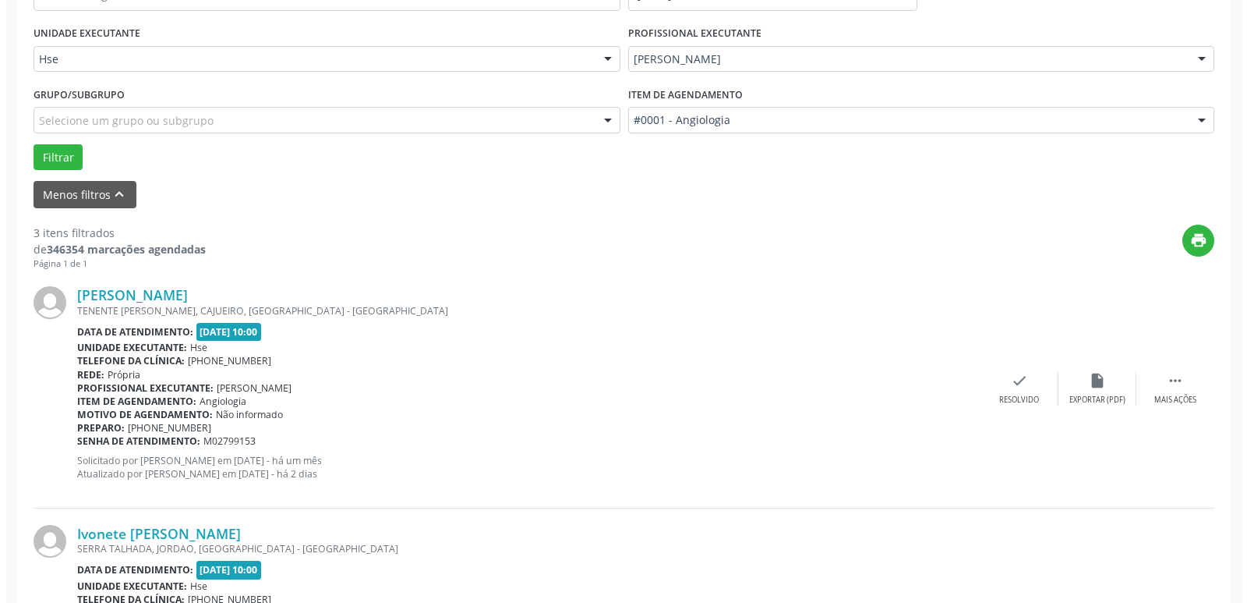
scroll to position [373, 0]
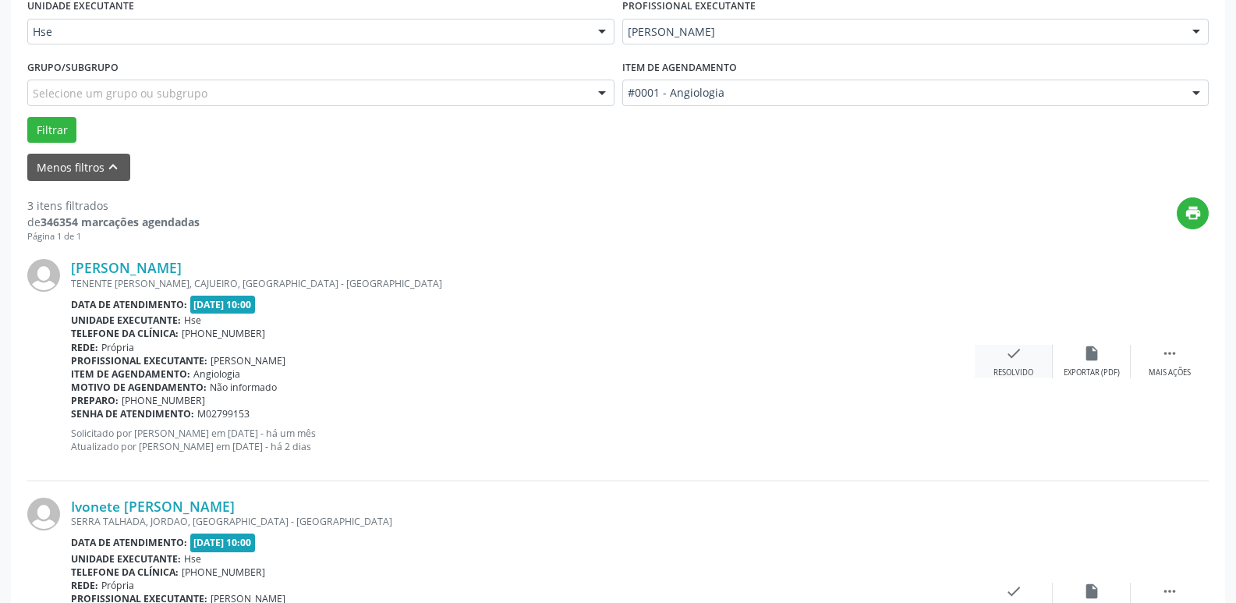
click at [1022, 359] on div "check Resolvido" at bounding box center [1014, 362] width 78 height 34
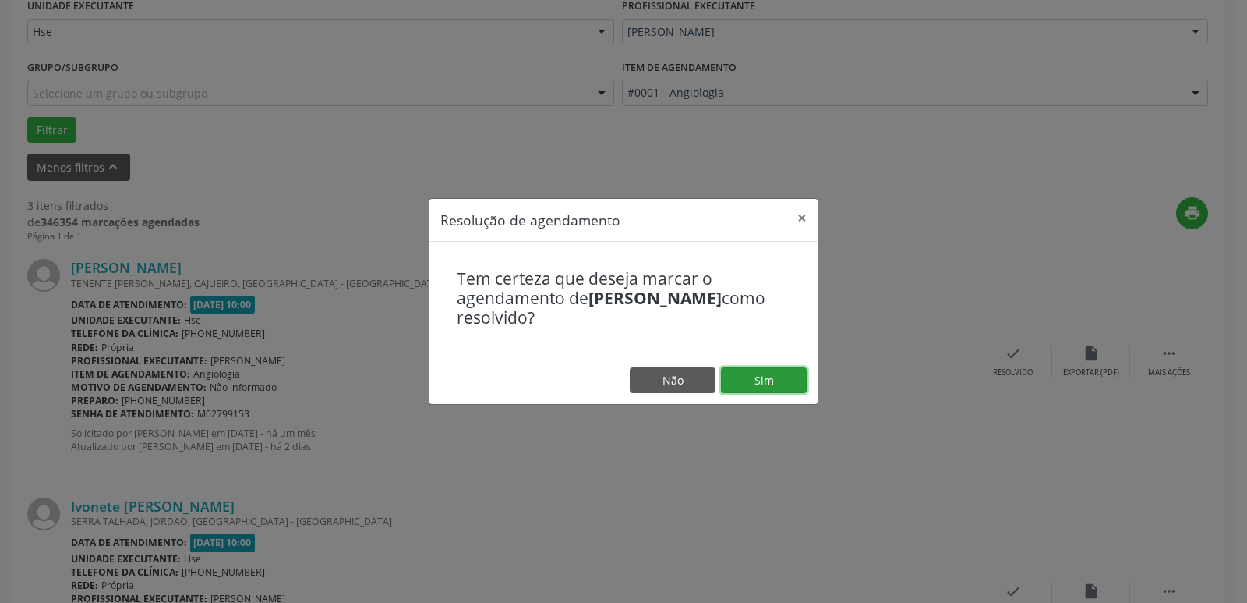
click at [763, 377] on button "Sim" at bounding box center [764, 380] width 86 height 27
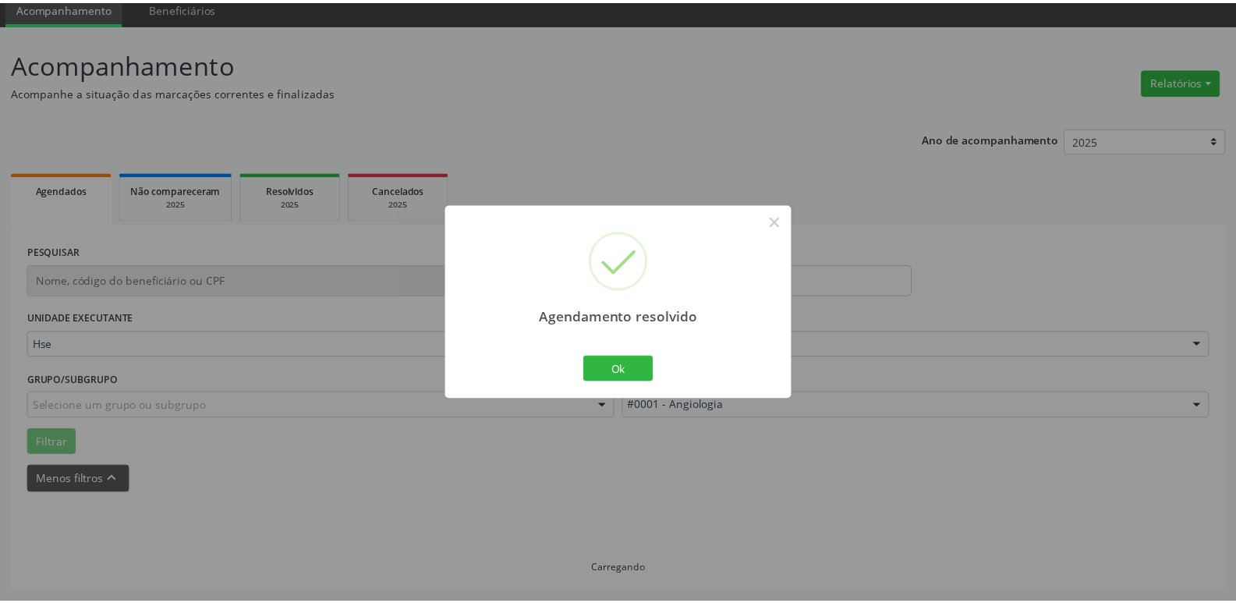
scroll to position [62, 0]
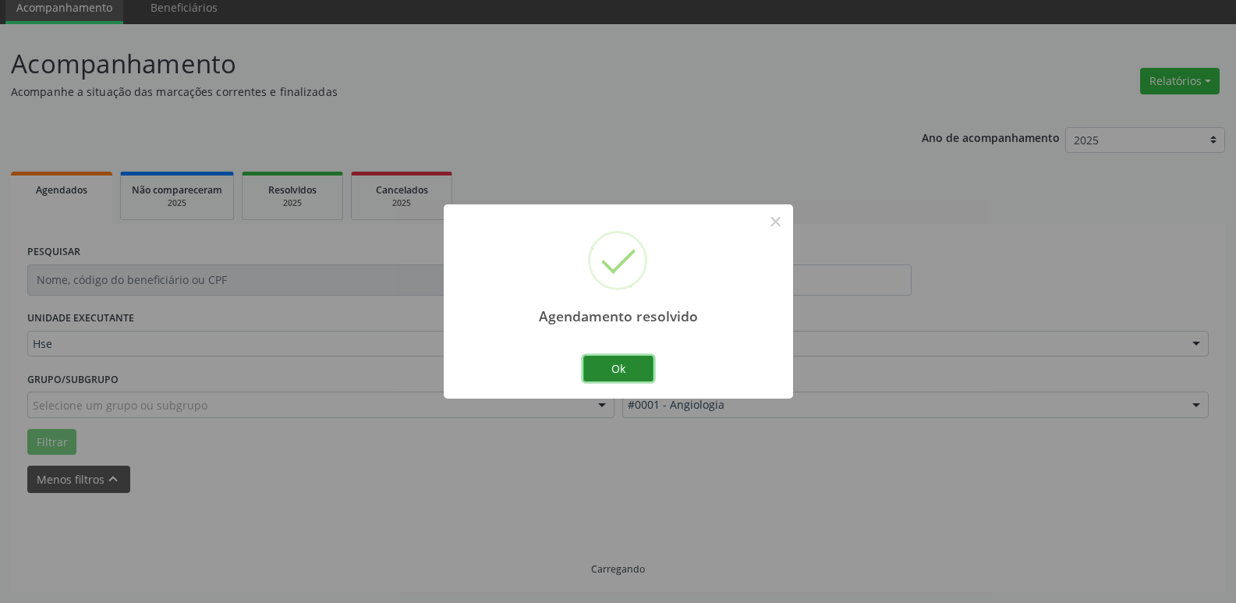
click at [603, 368] on button "Ok" at bounding box center [618, 369] width 70 height 27
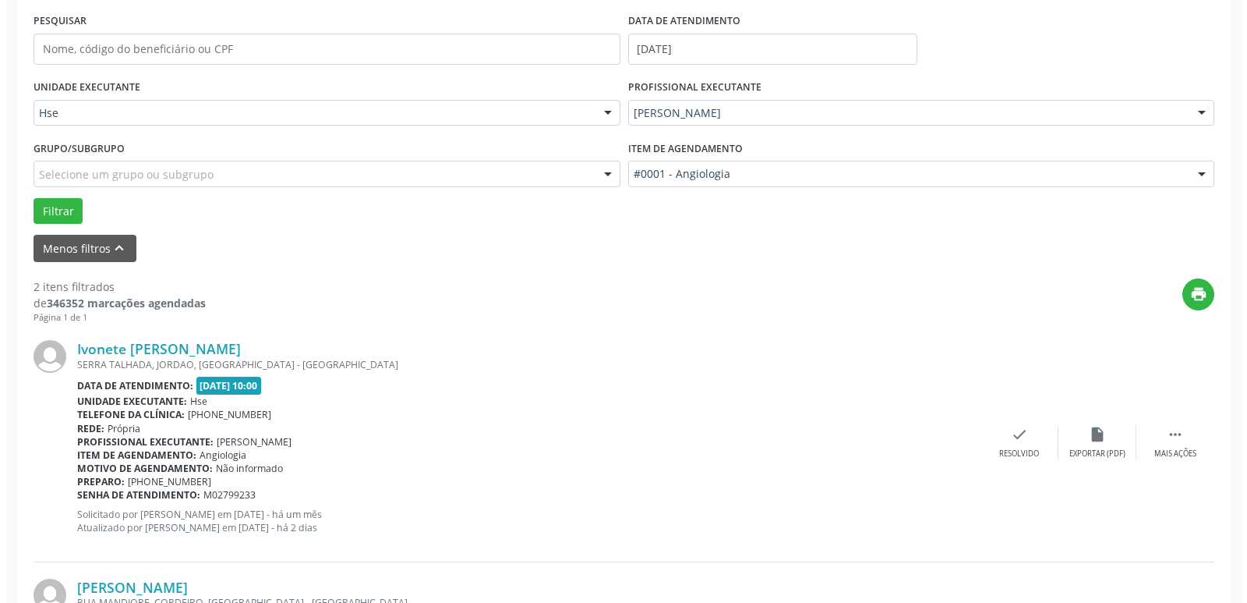
scroll to position [295, 0]
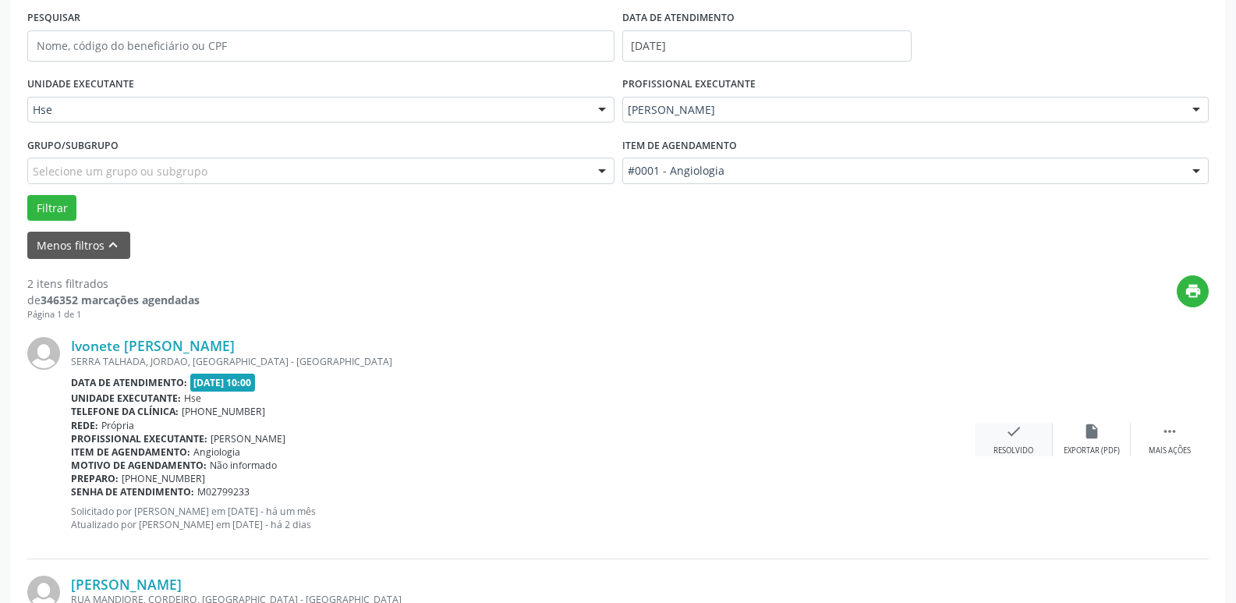
click at [1005, 437] on icon "check" at bounding box center [1013, 431] width 17 height 17
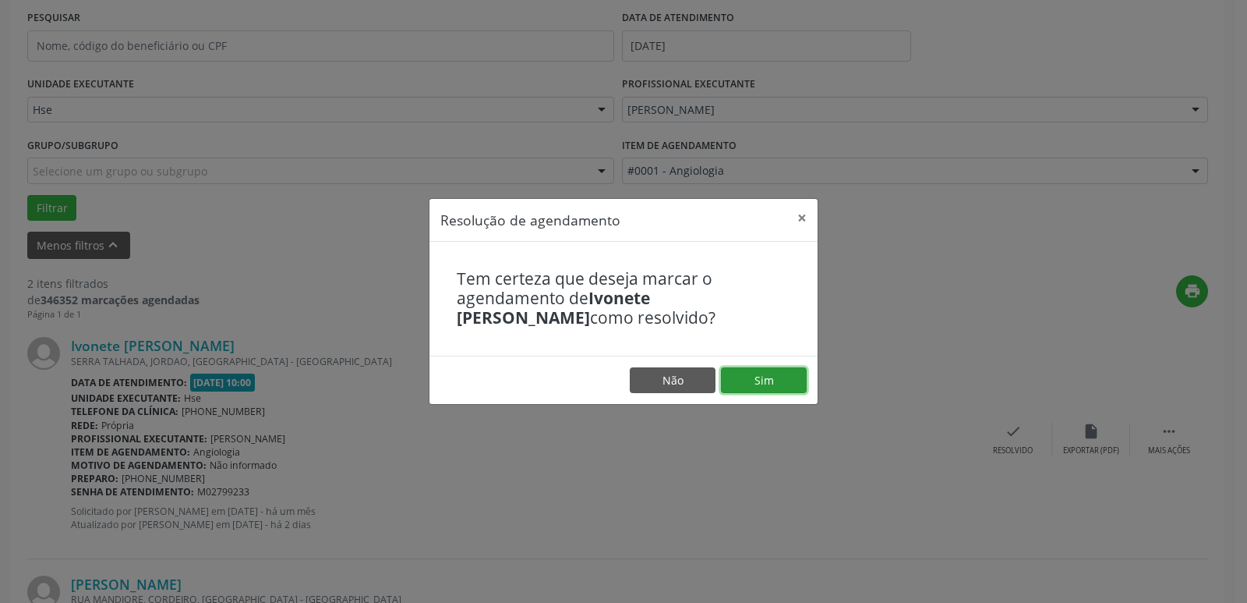
click at [784, 389] on button "Sim" at bounding box center [764, 380] width 86 height 27
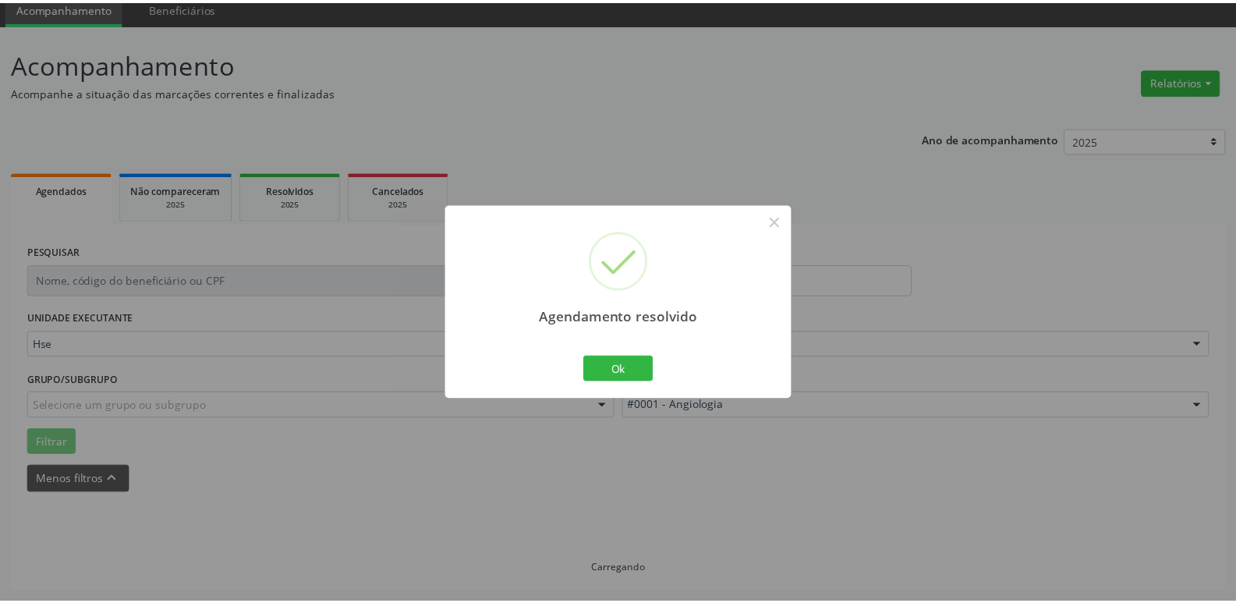
scroll to position [62, 0]
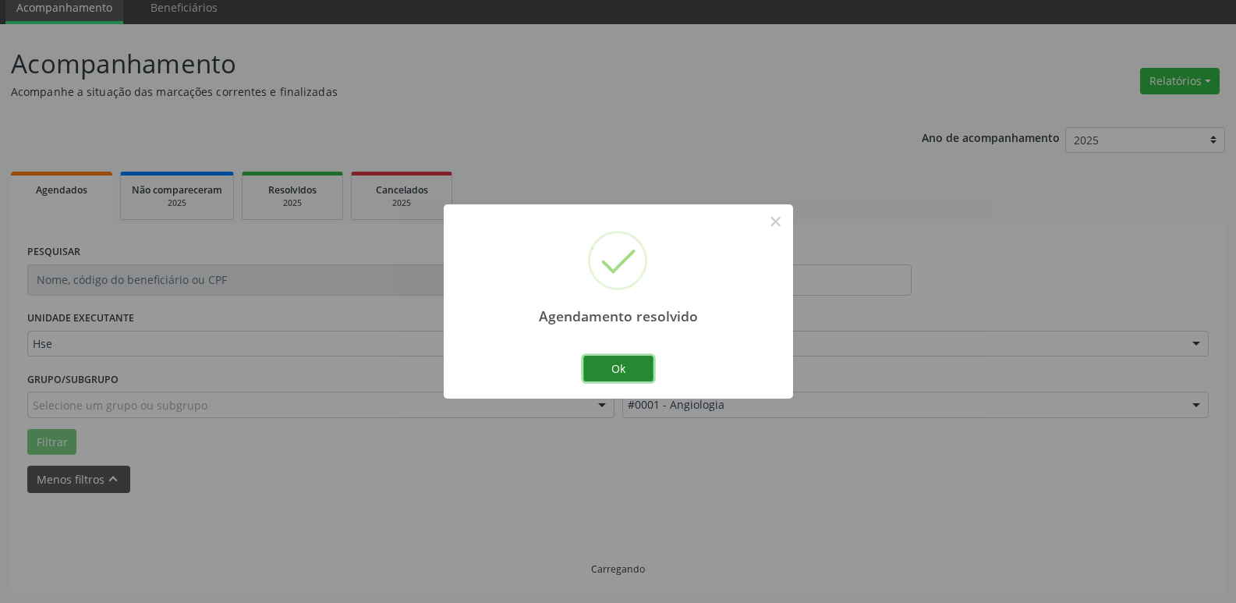
click at [632, 373] on button "Ok" at bounding box center [618, 369] width 70 height 27
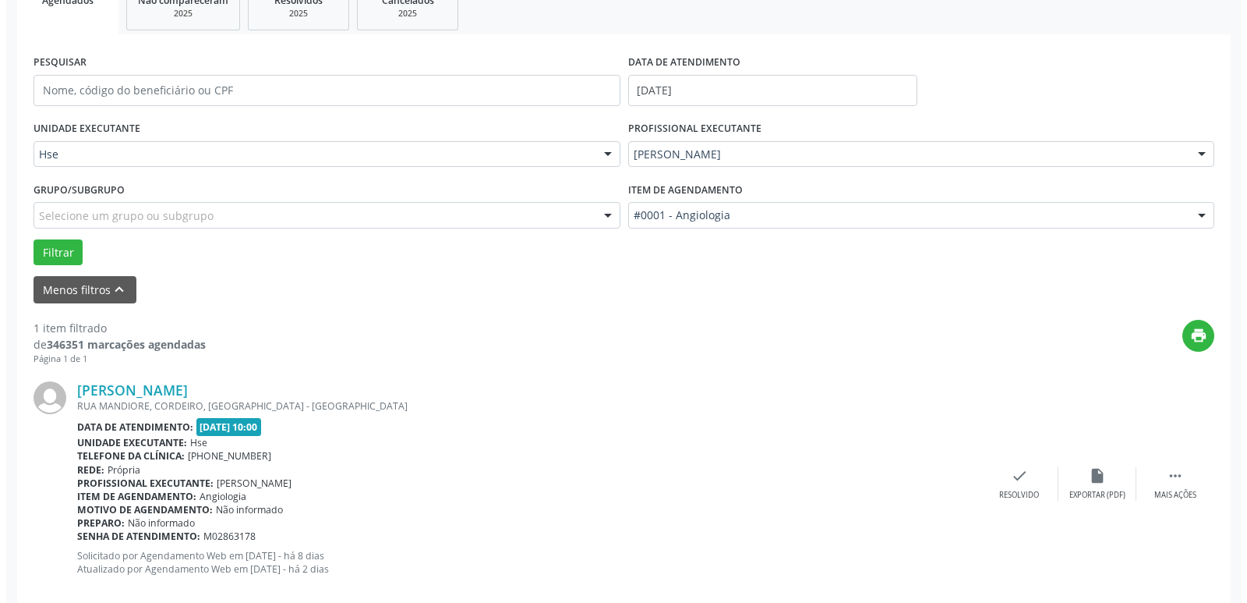
scroll to position [278, 0]
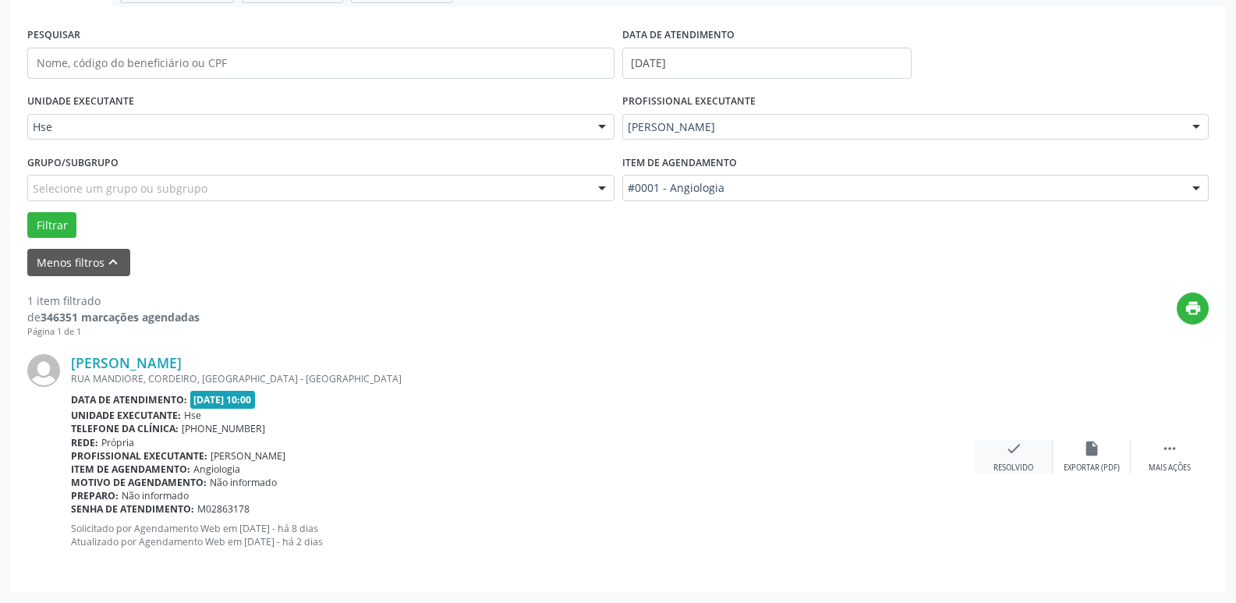
click at [1017, 462] on div "Resolvido" at bounding box center [1013, 467] width 40 height 11
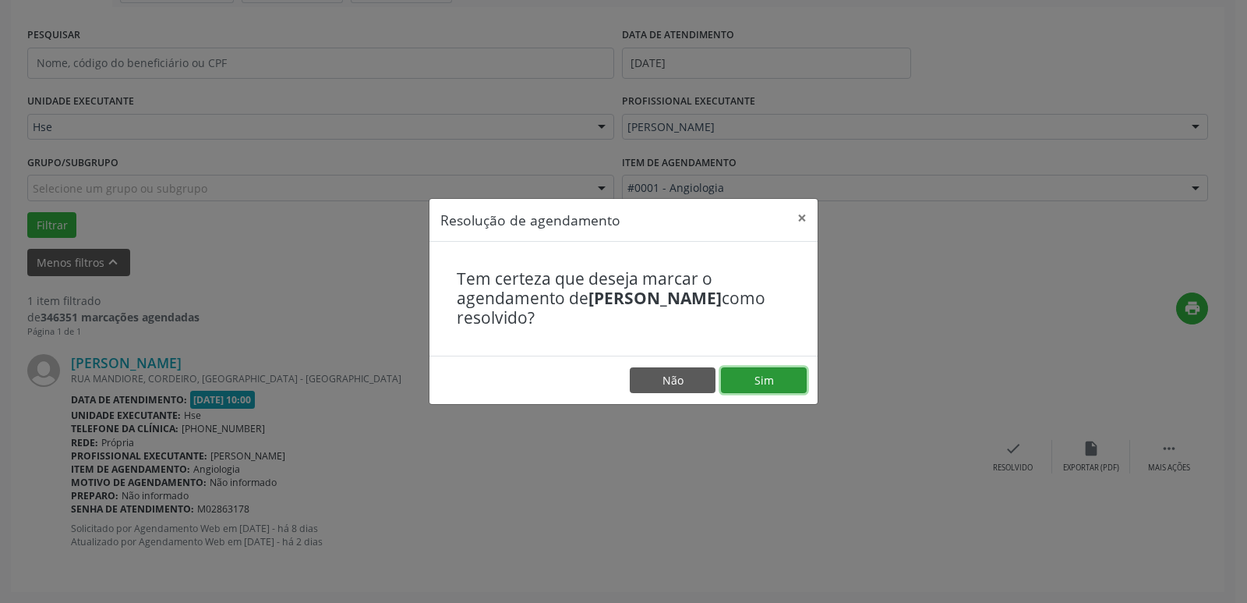
click at [766, 386] on button "Sim" at bounding box center [764, 380] width 86 height 27
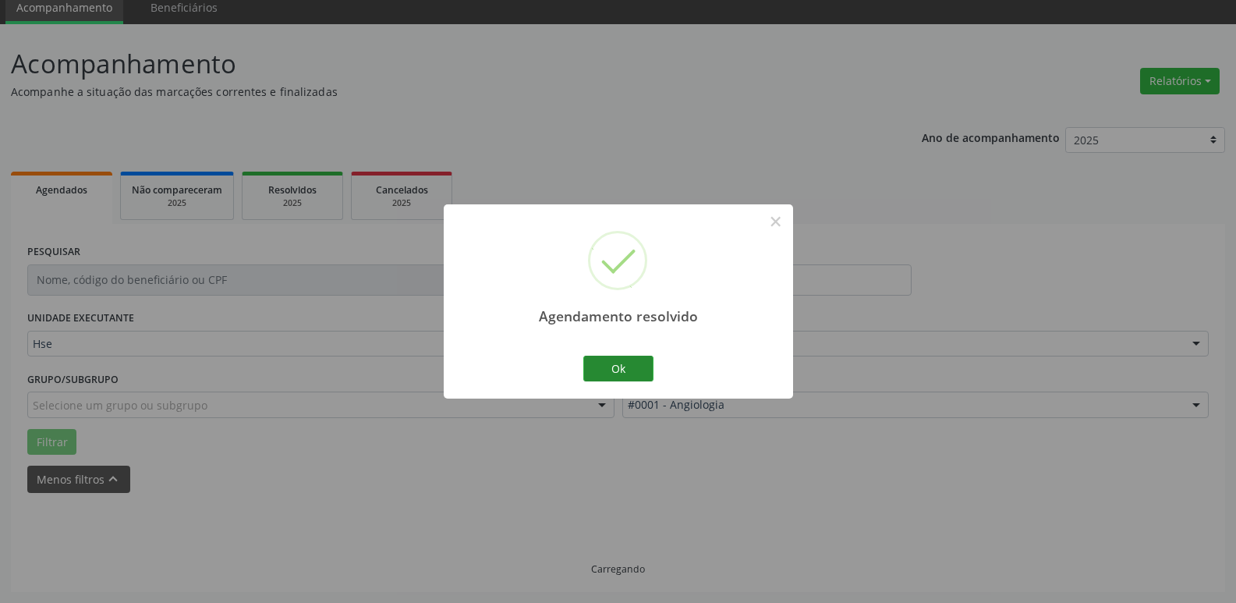
scroll to position [28, 0]
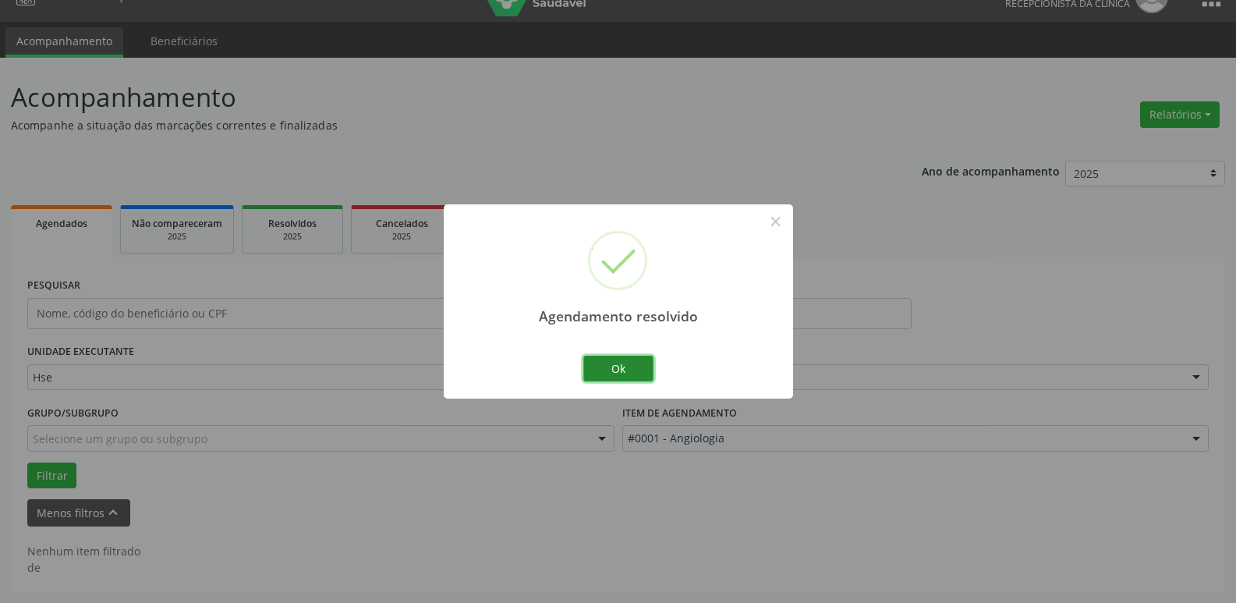
click at [608, 370] on button "Ok" at bounding box center [618, 369] width 70 height 27
